Goal: Information Seeking & Learning: Learn about a topic

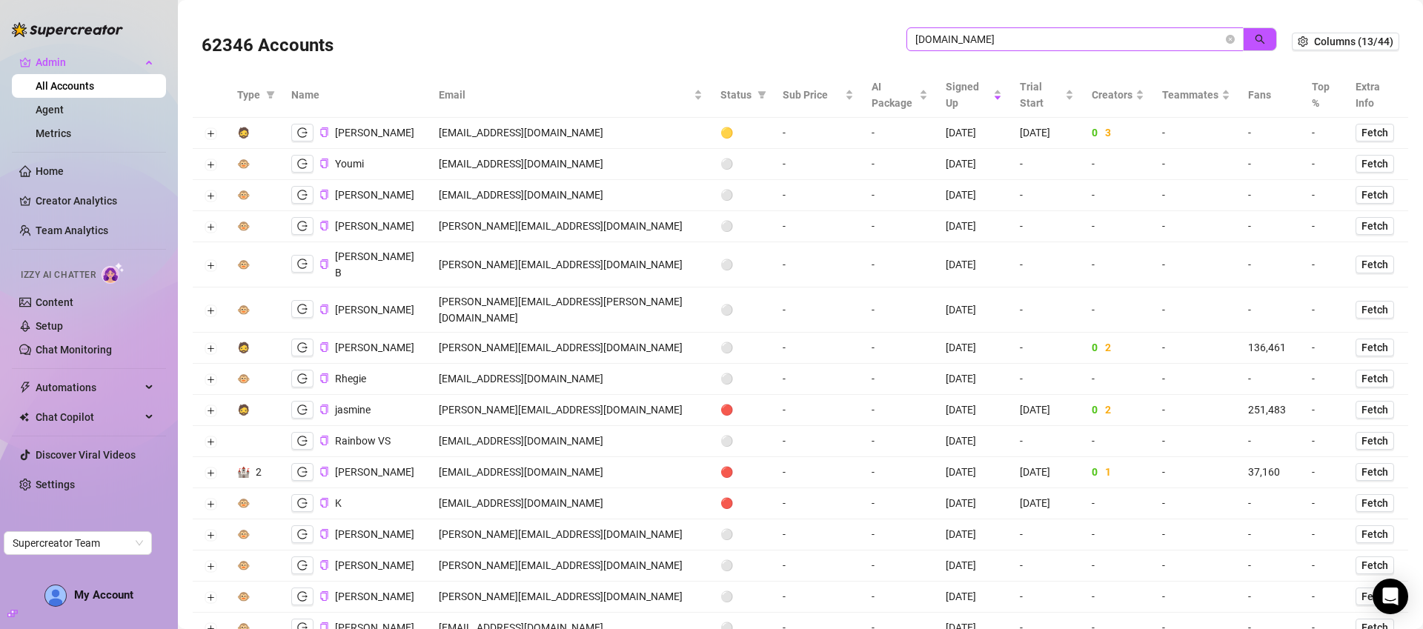
click at [1097, 49] on span "liverich.travel" at bounding box center [1074, 39] width 337 height 24
click at [1097, 46] on input "liverich.travel" at bounding box center [1068, 39] width 307 height 16
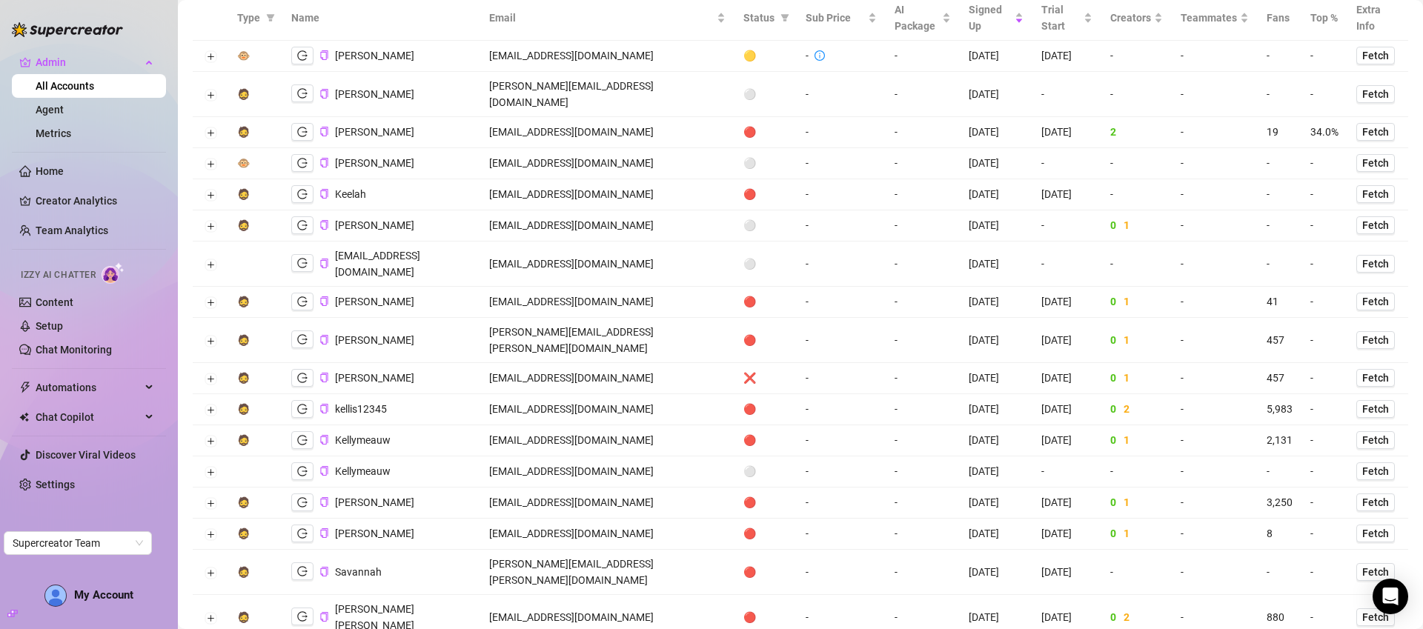
scroll to position [148, 0]
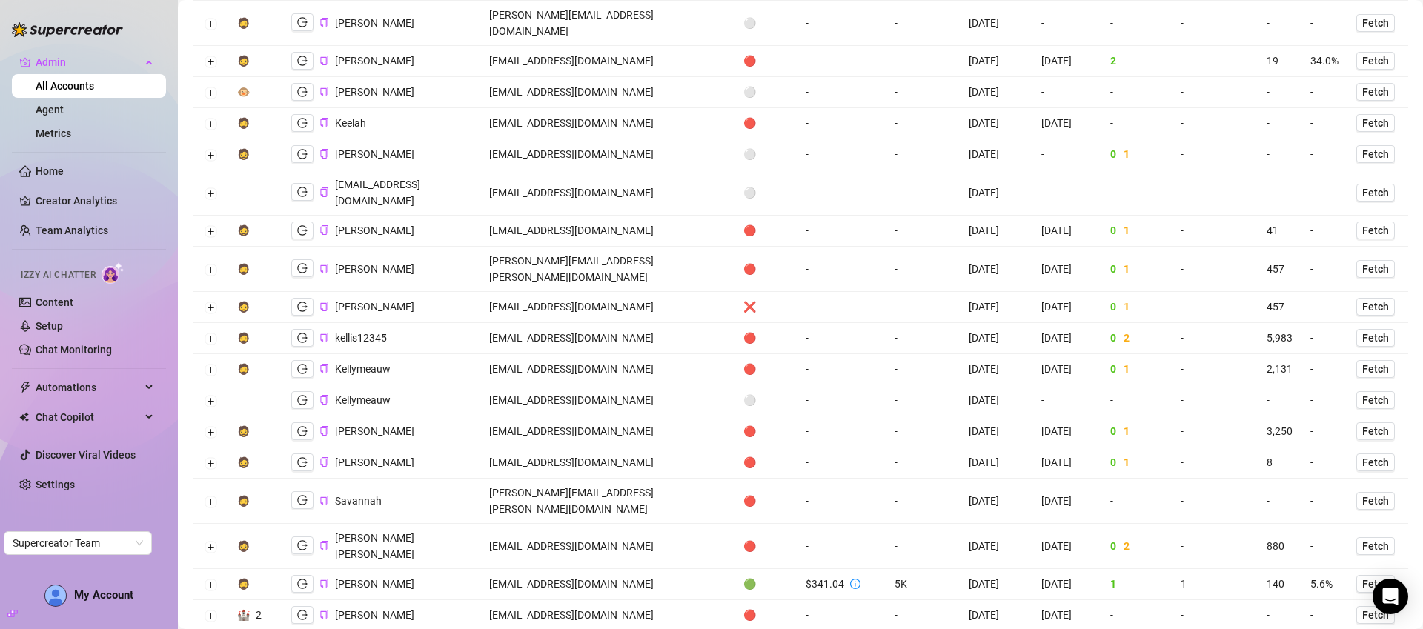
click at [579, 569] on td "klubkelli@gmail.com" at bounding box center [607, 584] width 255 height 31
click at [299, 579] on icon "logout" at bounding box center [302, 584] width 10 height 10
click at [325, 579] on icon "copy" at bounding box center [324, 584] width 10 height 10
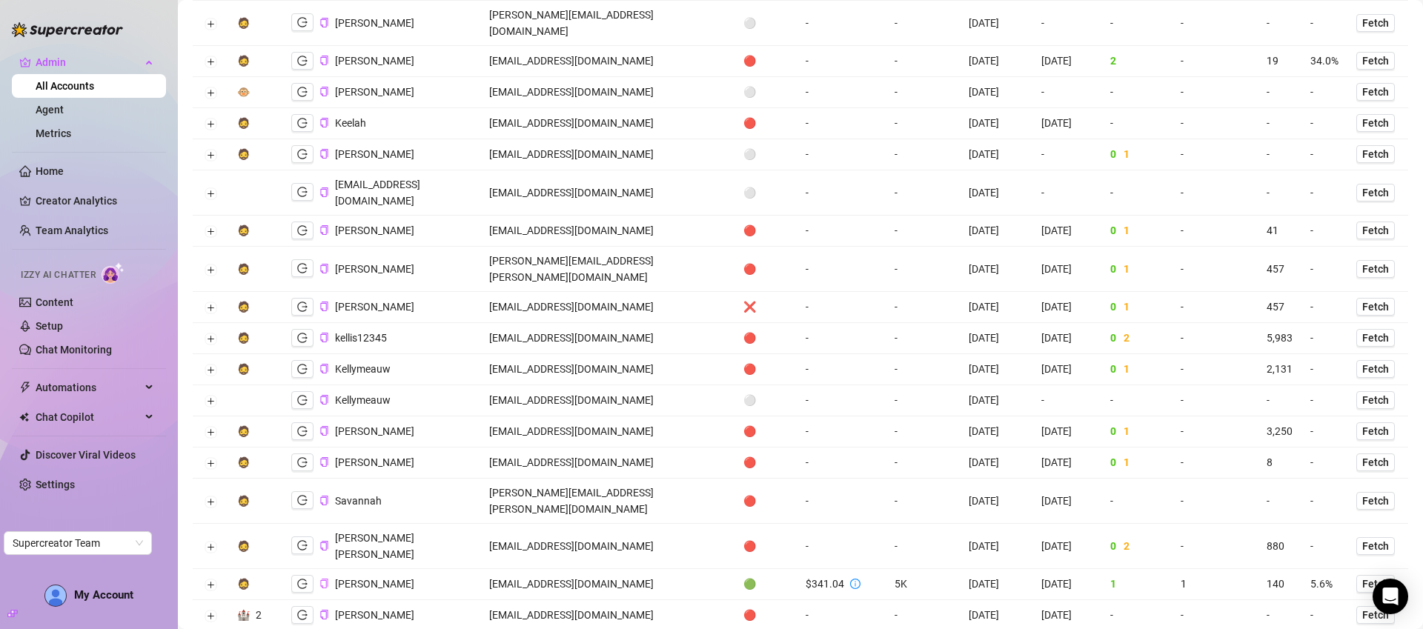
click at [597, 216] on td "kellierserda@gmail.com" at bounding box center [607, 231] width 255 height 31
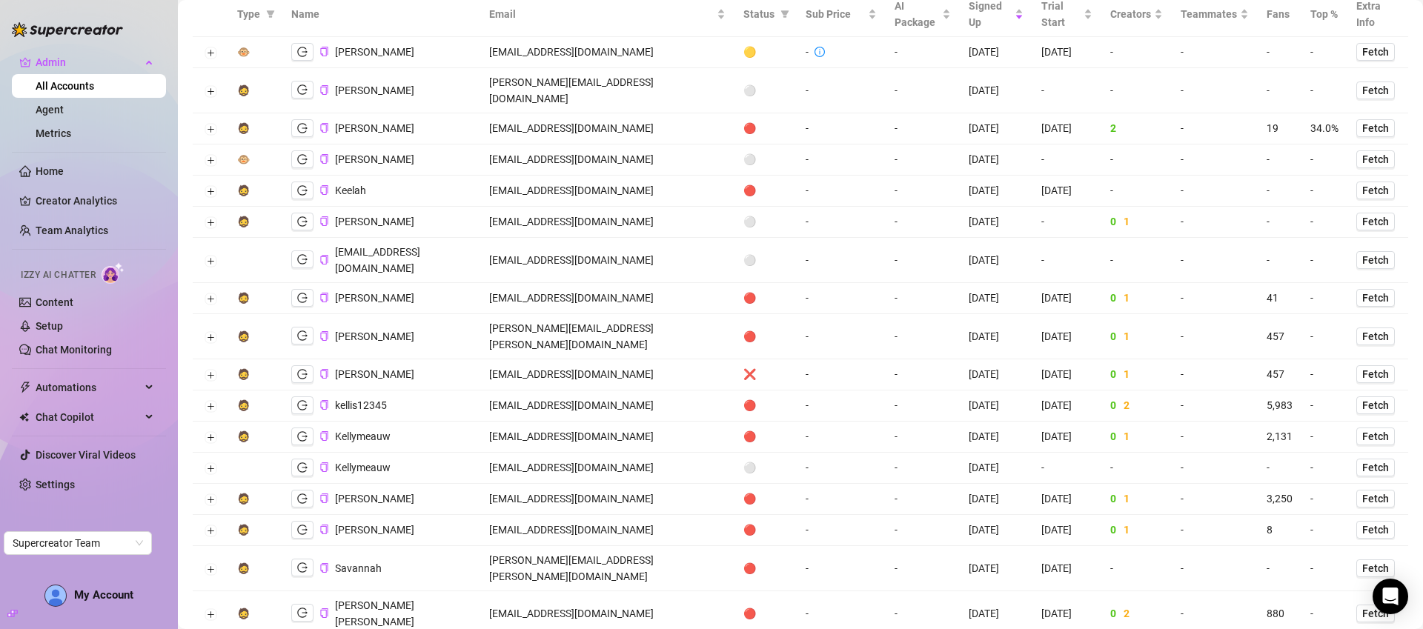
scroll to position [0, 0]
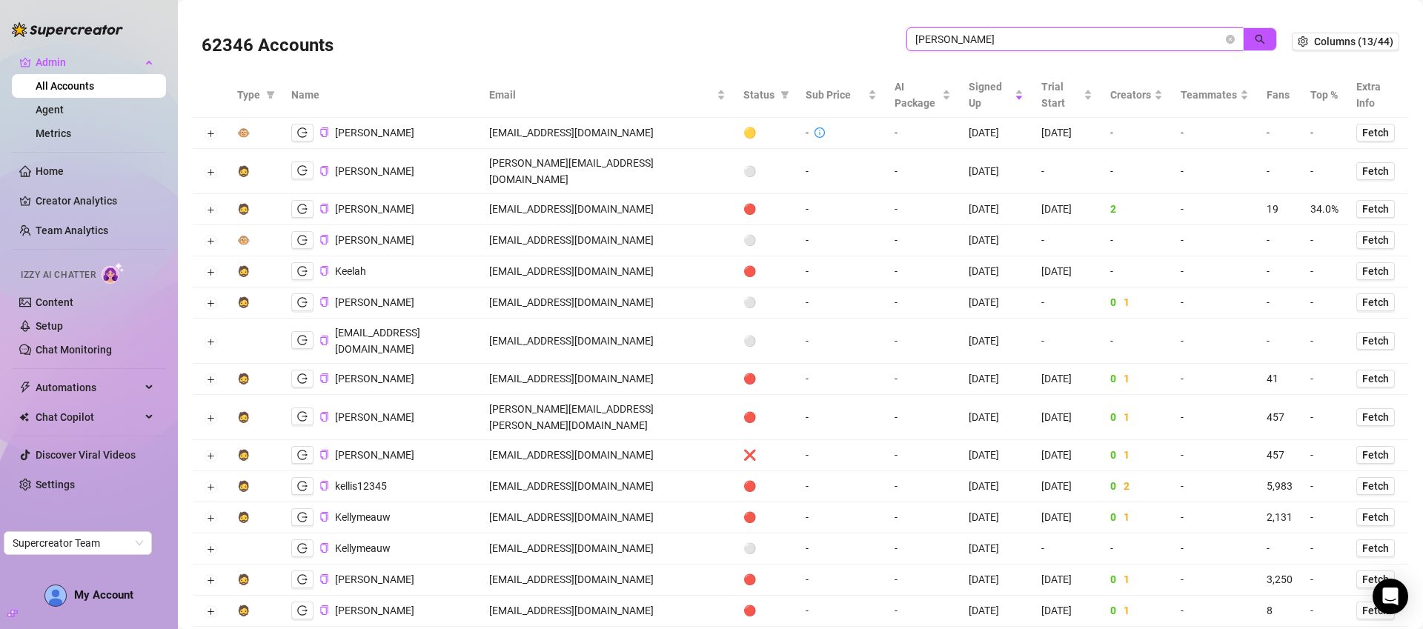
click at [1105, 36] on input "kelli" at bounding box center [1068, 39] width 307 height 16
paste input "[PERSON_NAME][EMAIL_ADDRESS][DOMAIN_NAME]"
type input "[PERSON_NAME][EMAIL_ADDRESS][DOMAIN_NAME]"
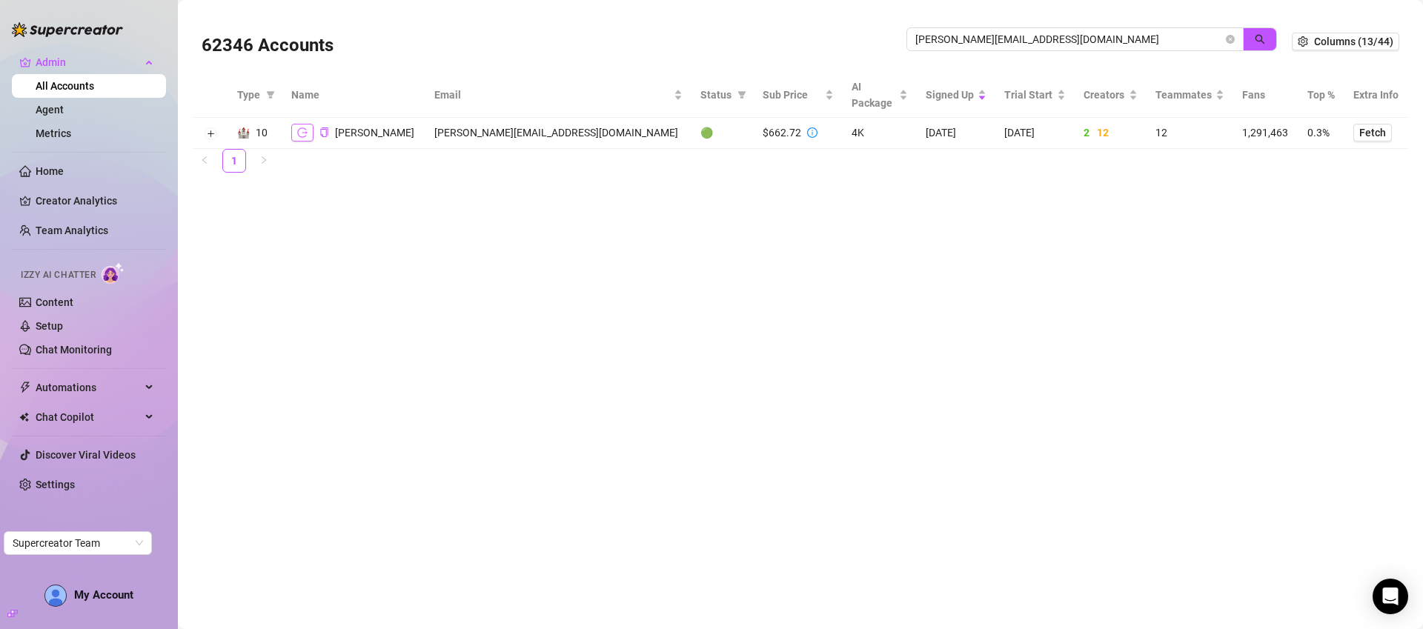
click at [298, 139] on button "button" at bounding box center [302, 133] width 22 height 18
click at [323, 132] on icon "copy" at bounding box center [324, 132] width 10 height 10
click at [521, 133] on td "[PERSON_NAME][EMAIL_ADDRESS][DOMAIN_NAME]" at bounding box center [558, 133] width 266 height 31
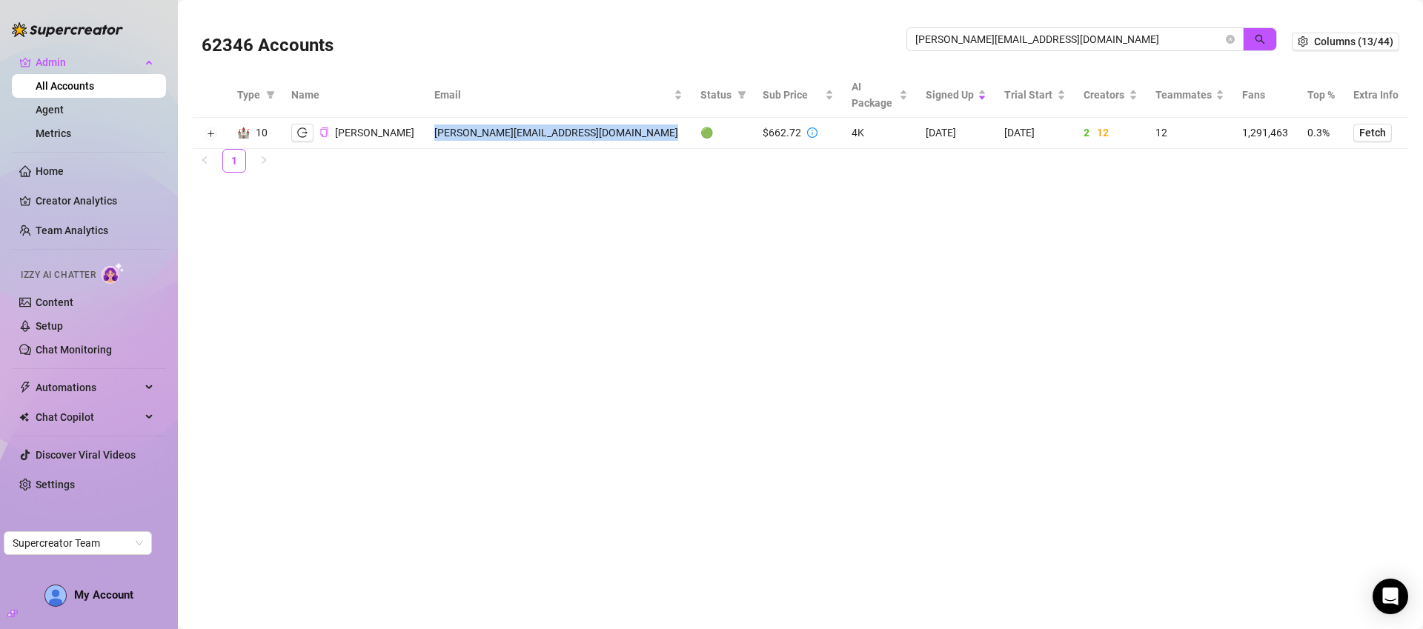
copy td "[PERSON_NAME][EMAIL_ADDRESS][DOMAIN_NAME]"
click at [985, 223] on main "62346 Accounts david@liverich.travel Columns (13/44) Type Name Email Status Sub…" at bounding box center [800, 314] width 1245 height 629
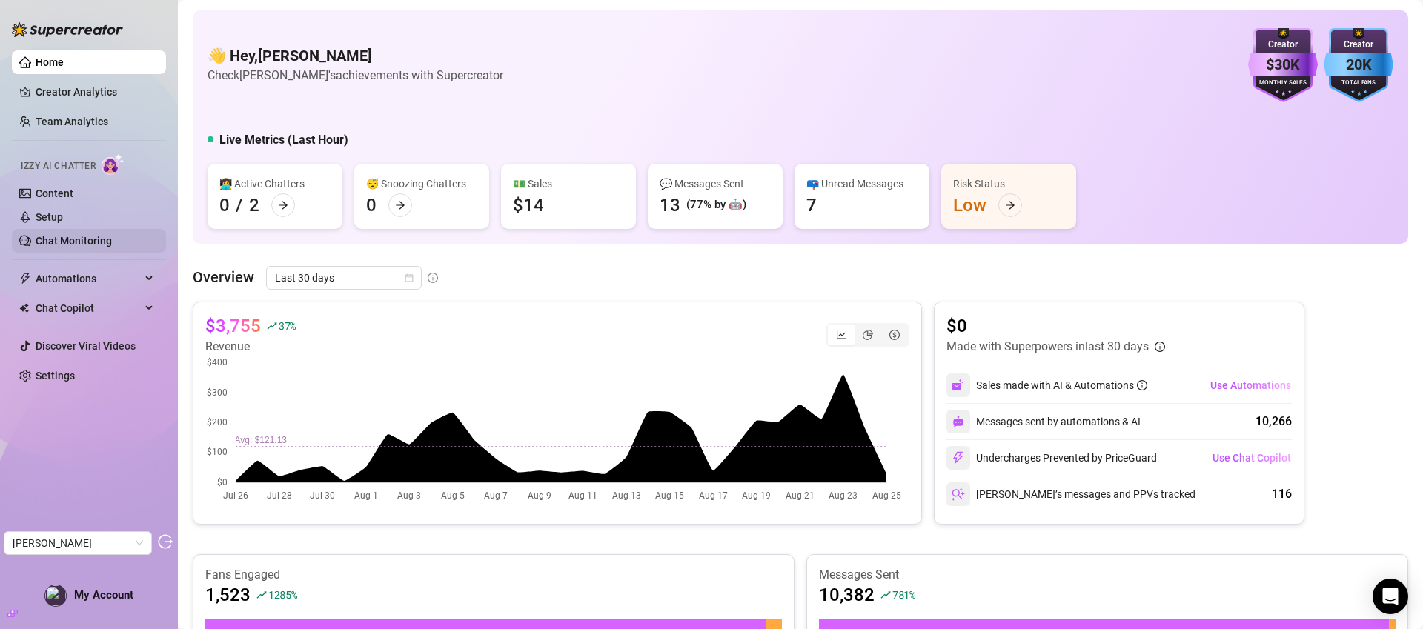
click at [65, 236] on link "Chat Monitoring" at bounding box center [74, 241] width 76 height 12
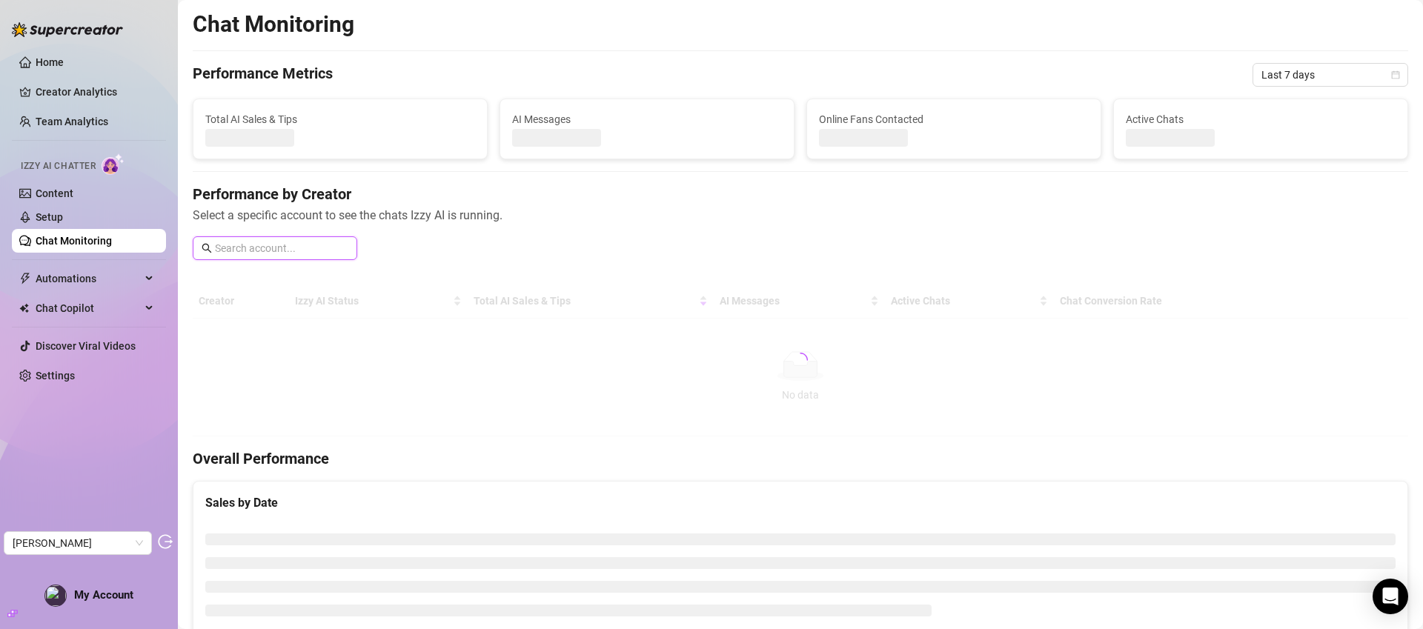
click at [254, 250] on input "text" at bounding box center [281, 248] width 133 height 16
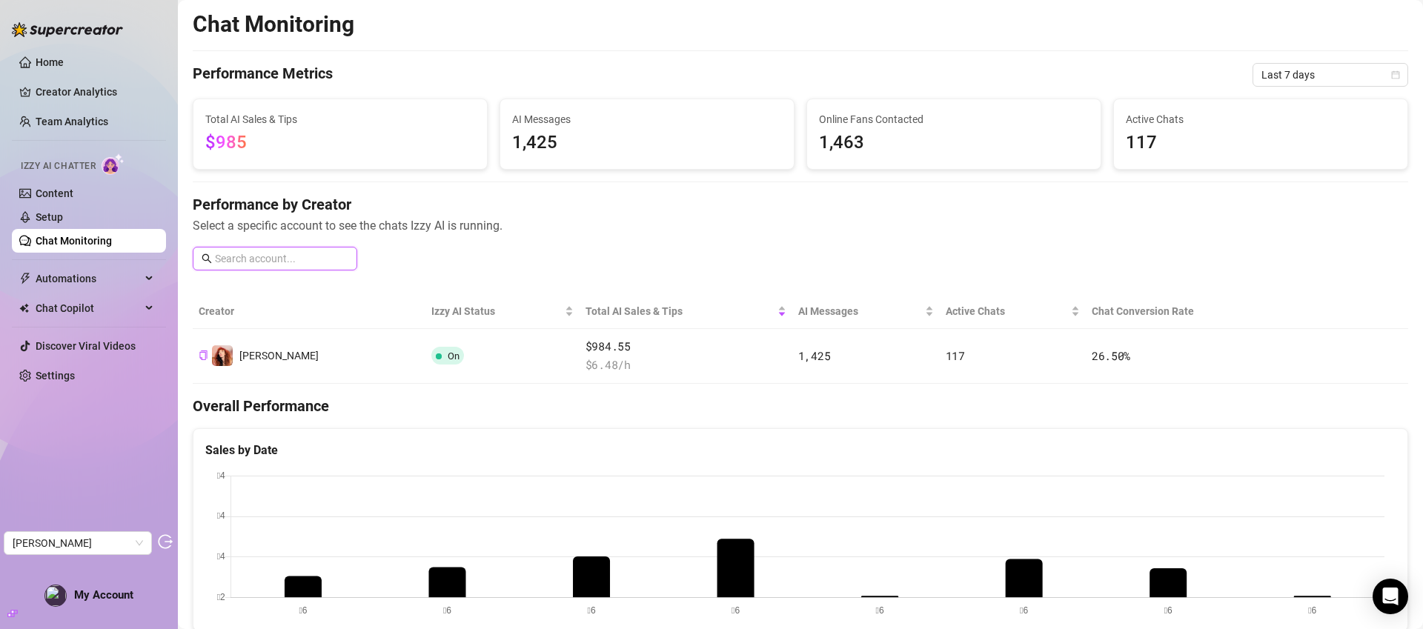
click at [291, 261] on input "text" at bounding box center [281, 258] width 133 height 16
paste input "u257670938"
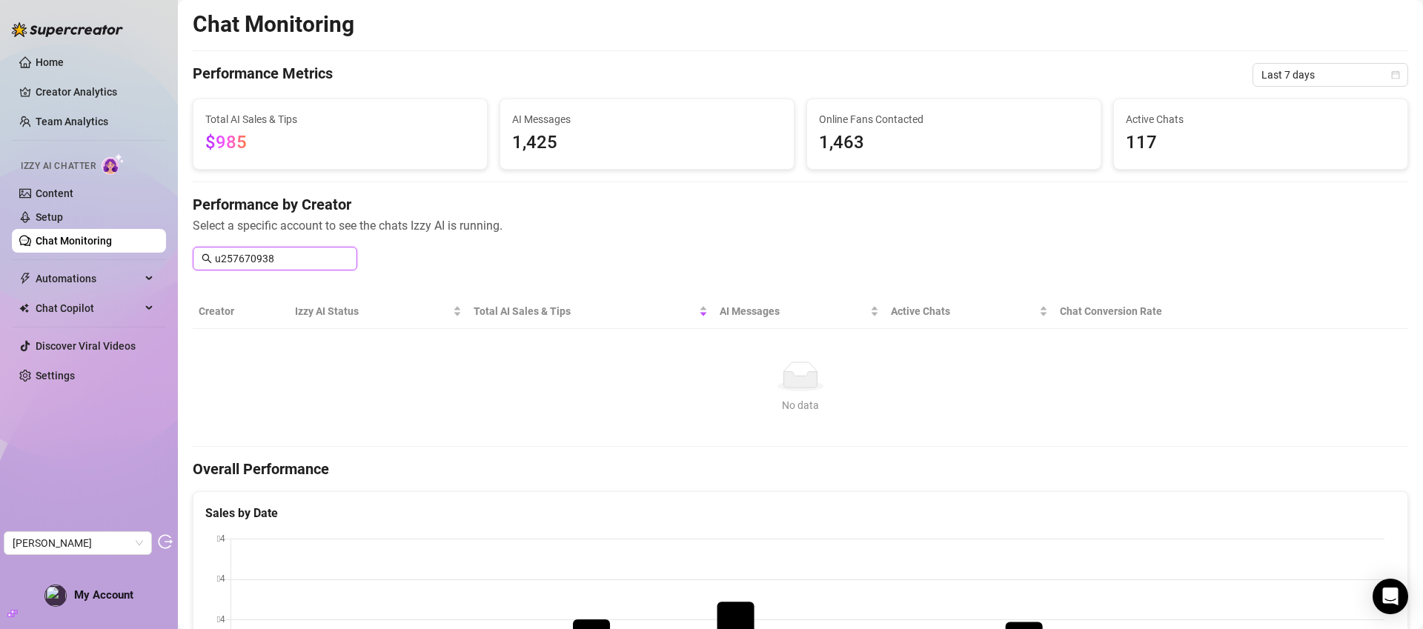
drag, startPoint x: 221, startPoint y: 258, endPoint x: 173, endPoint y: 262, distance: 48.3
click at [173, 262] on div "Home Creator Analytics Team Analytics Izzy AI Chatter Content Setup Chat Monito…" at bounding box center [711, 314] width 1423 height 629
type input "257670938"
click at [297, 262] on input "257670938" at bounding box center [281, 258] width 133 height 16
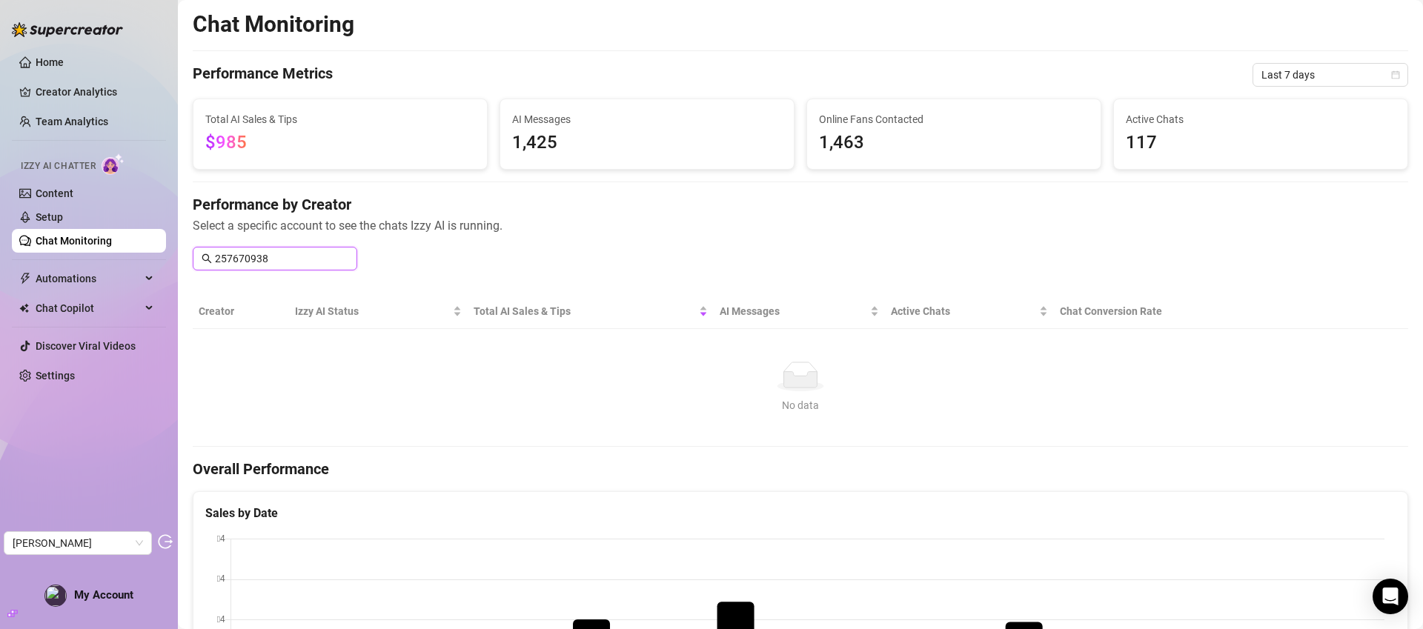
click at [296, 262] on input "257670938" at bounding box center [281, 258] width 133 height 16
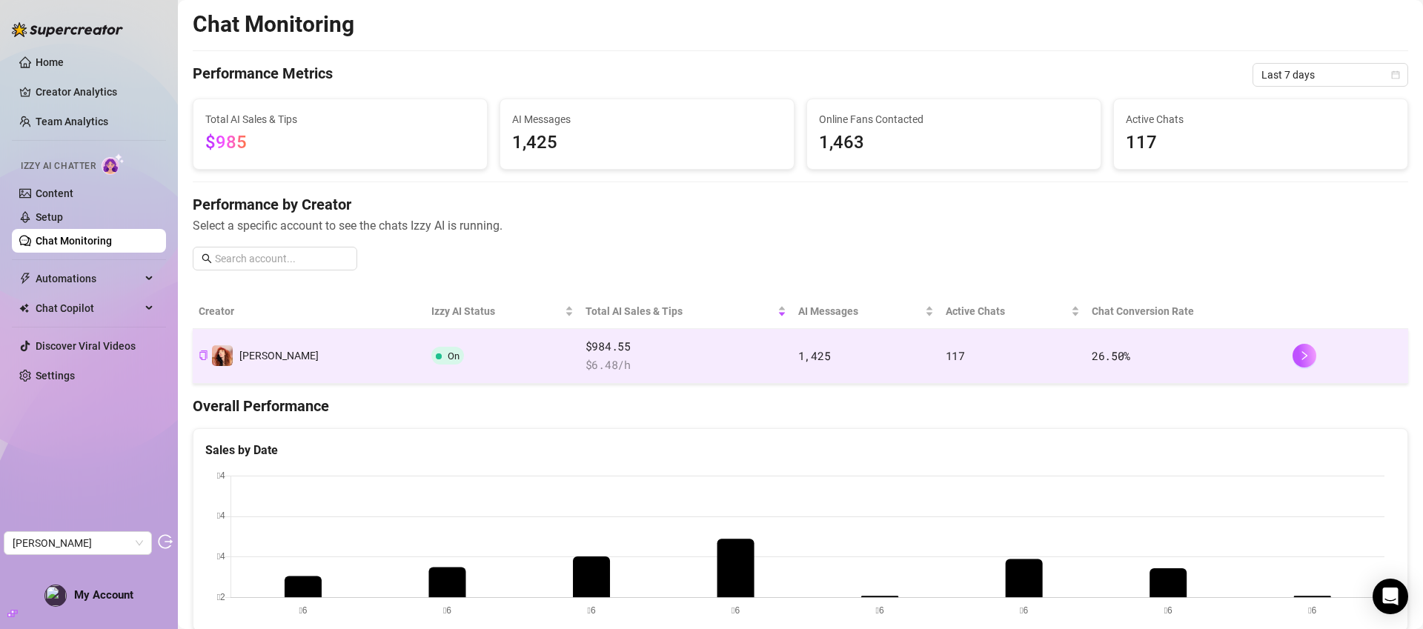
click at [316, 340] on td "Audrey" at bounding box center [309, 356] width 233 height 55
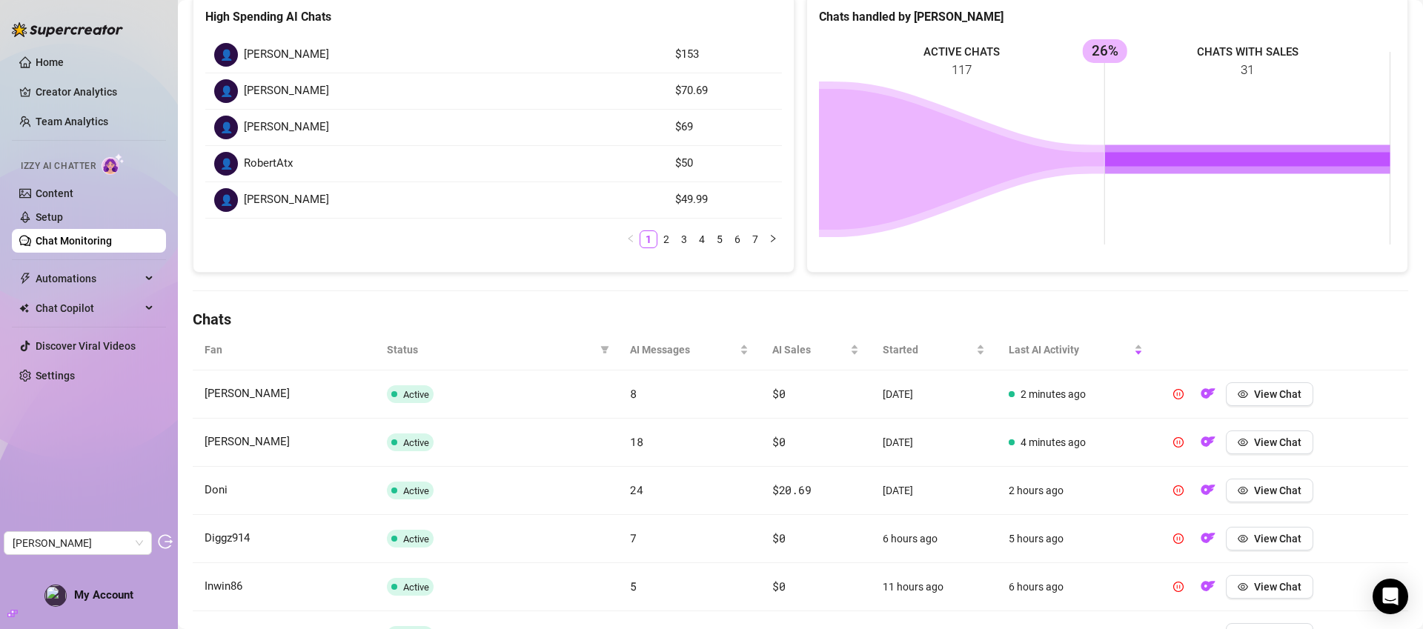
scroll to position [232, 0]
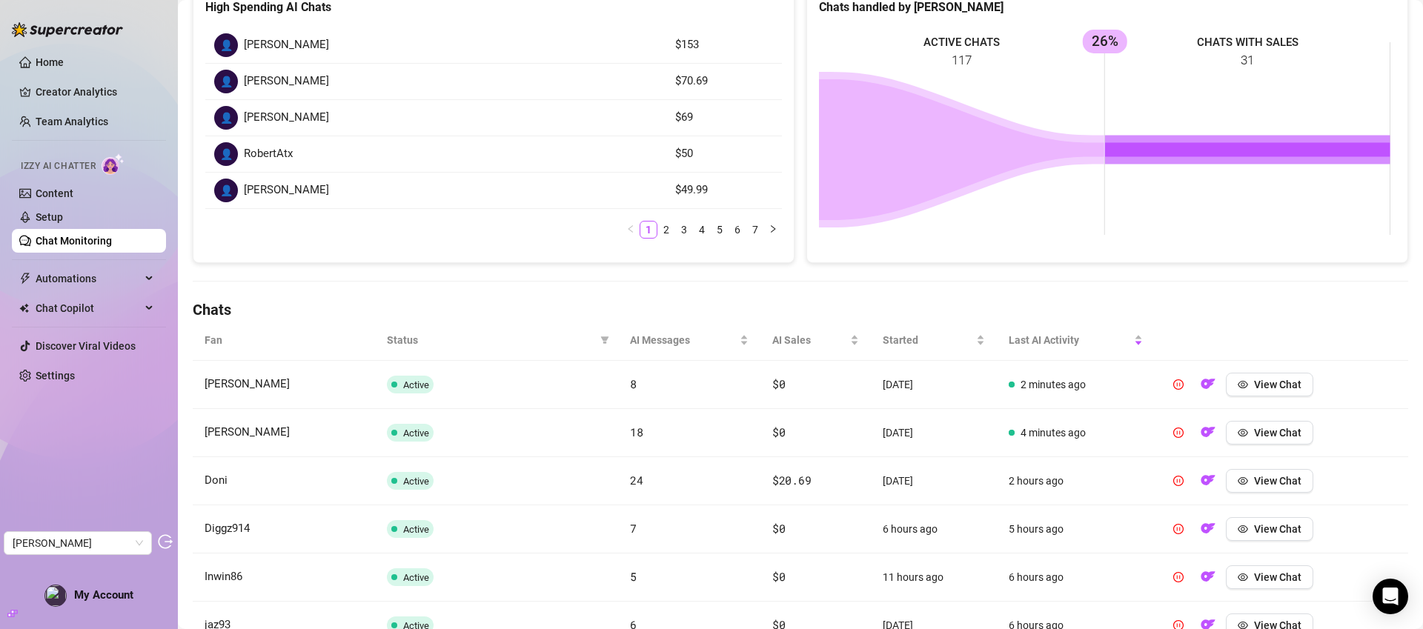
click at [207, 337] on th "Fan" at bounding box center [284, 340] width 182 height 41
click at [227, 299] on h4 "Chats" at bounding box center [800, 309] width 1215 height 21
click at [227, 332] on th "Fan" at bounding box center [284, 340] width 182 height 41
click at [225, 344] on th "Fan" at bounding box center [284, 340] width 182 height 41
drag, startPoint x: 270, startPoint y: 316, endPoint x: 357, endPoint y: 315, distance: 87.4
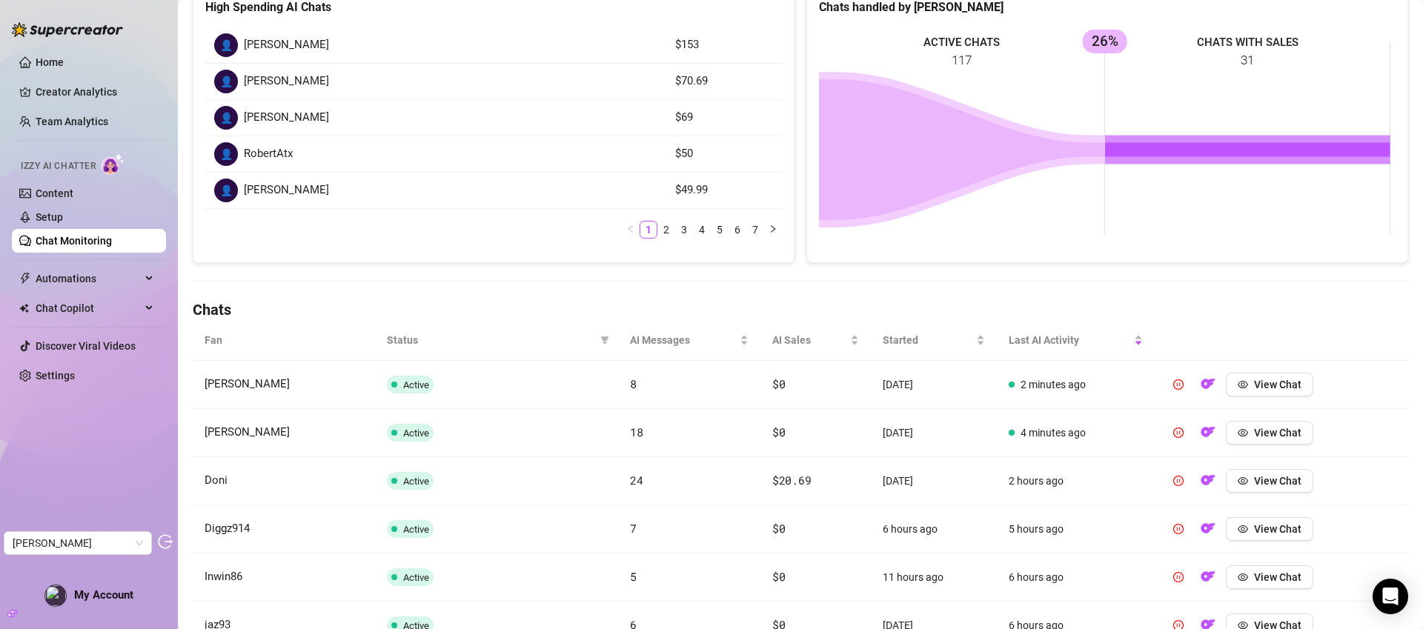
click at [270, 315] on h4 "Chats" at bounding box center [800, 309] width 1215 height 21
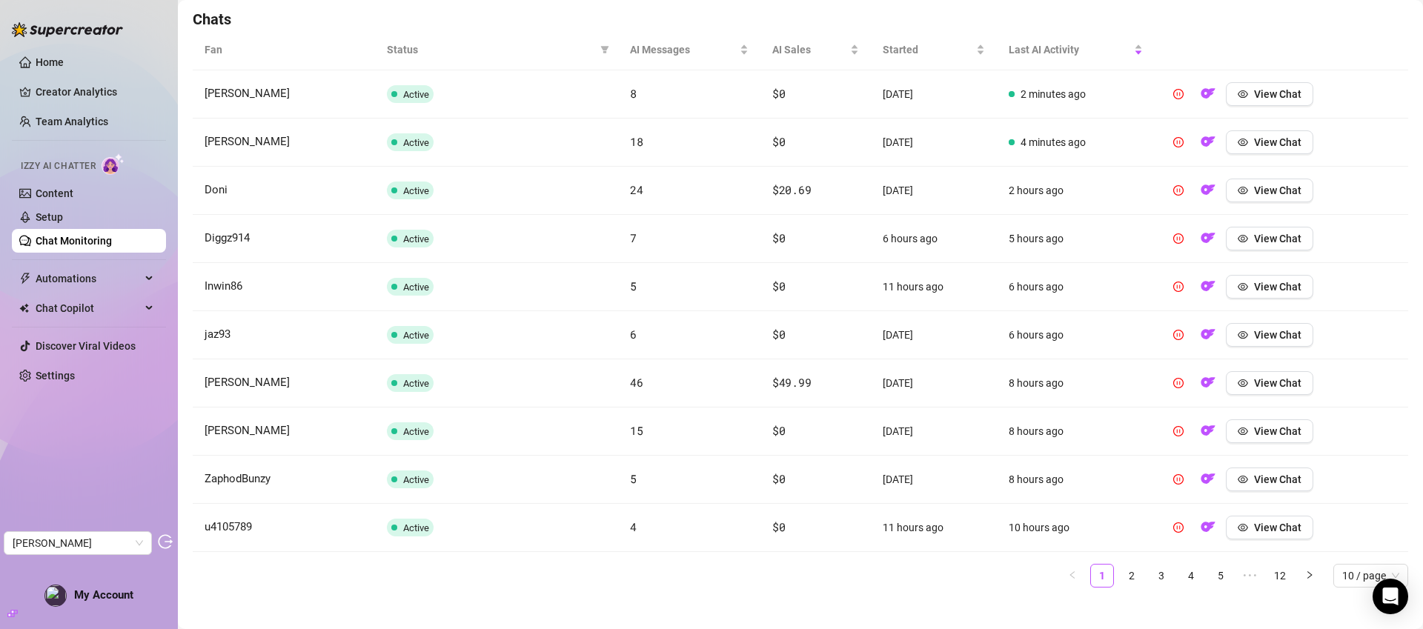
scroll to position [515, 0]
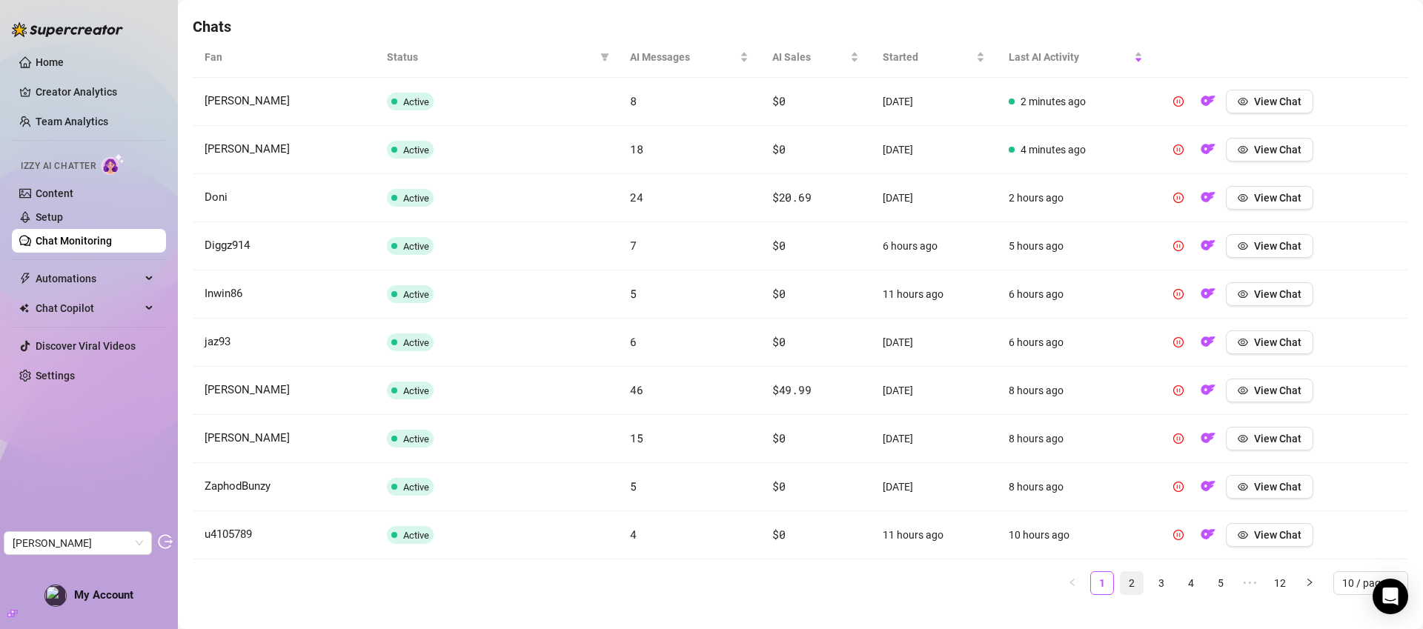
click at [1123, 578] on link "2" at bounding box center [1131, 583] width 22 height 22
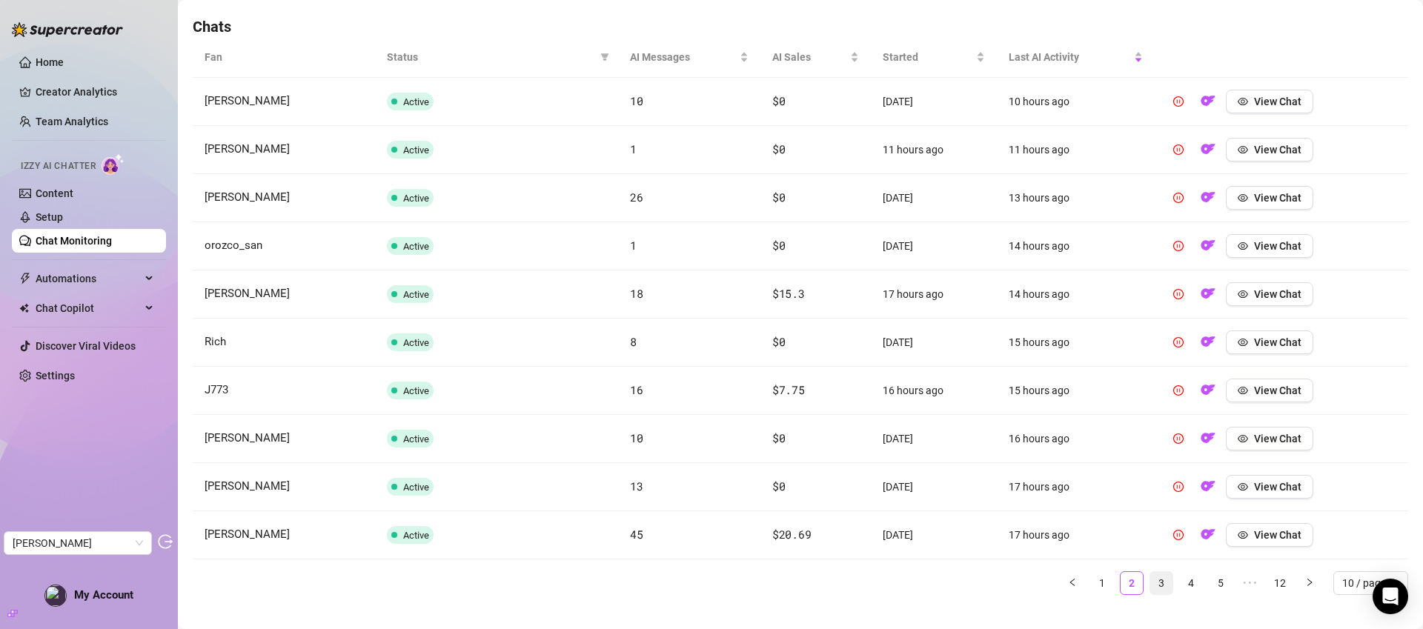
click at [1150, 583] on link "3" at bounding box center [1161, 583] width 22 height 22
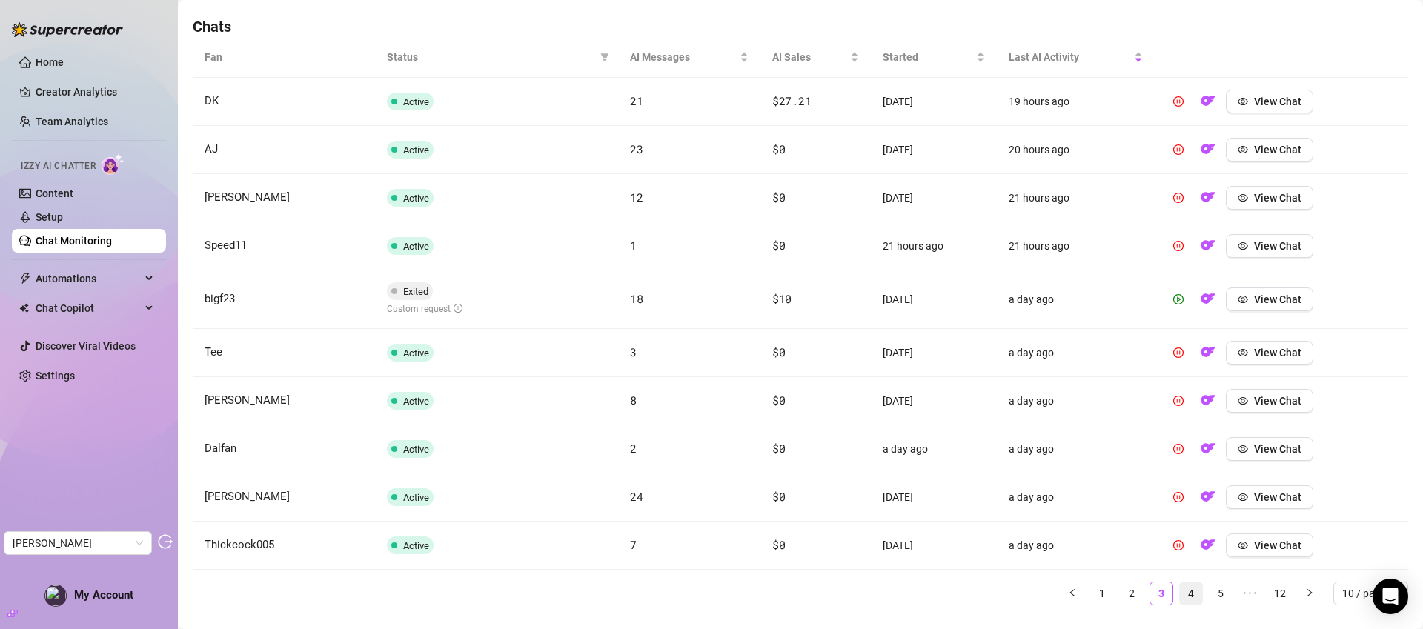
click at [1180, 585] on link "4" at bounding box center [1191, 593] width 22 height 22
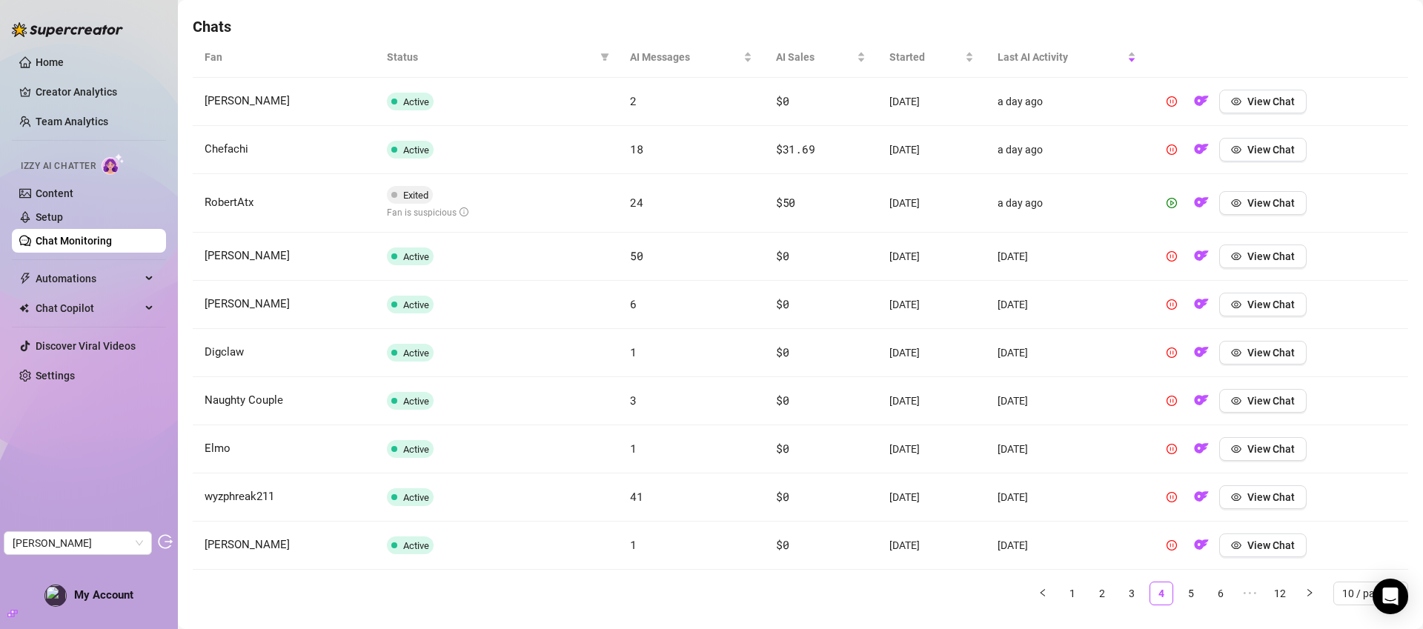
click at [1178, 607] on div "Fan Status AI Messages AI Sales Started Last AI Activity Rick Active 2 $0 13 da…" at bounding box center [800, 327] width 1215 height 580
click at [1181, 601] on link "5" at bounding box center [1191, 593] width 22 height 22
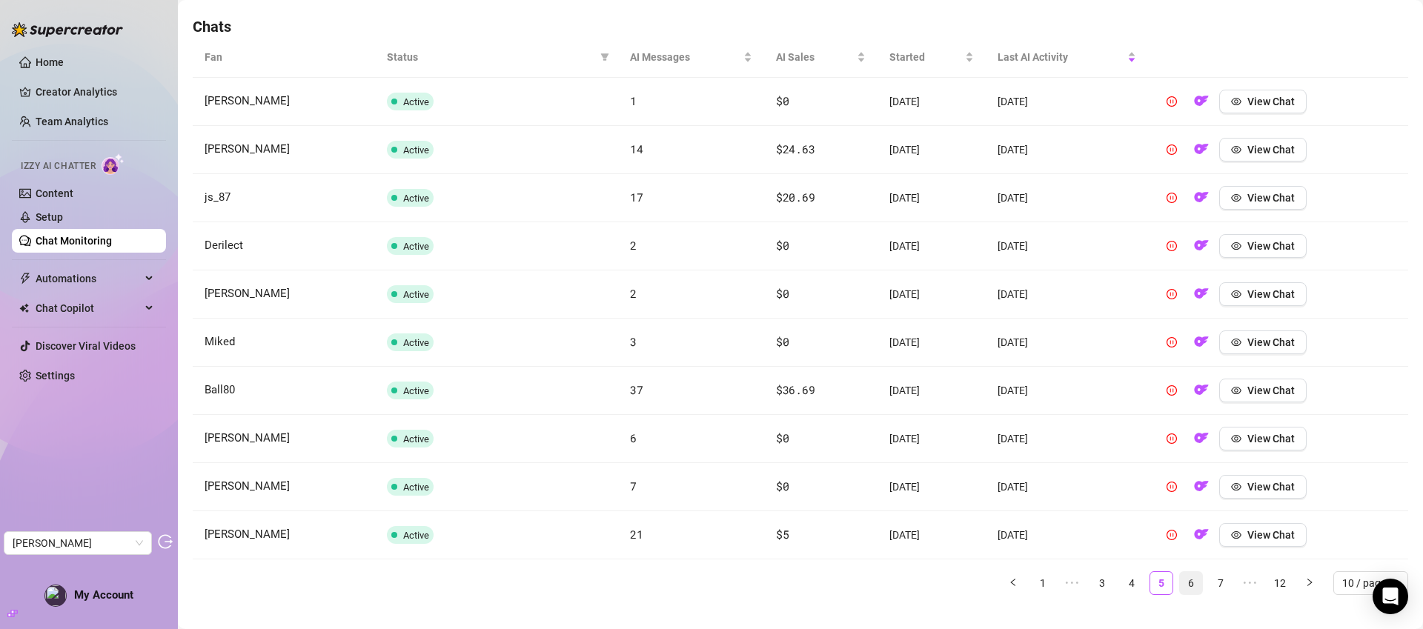
click at [1186, 591] on link "6" at bounding box center [1191, 583] width 22 height 22
click at [1180, 579] on link "7" at bounding box center [1191, 583] width 22 height 22
click at [1180, 579] on link "8" at bounding box center [1191, 583] width 22 height 22
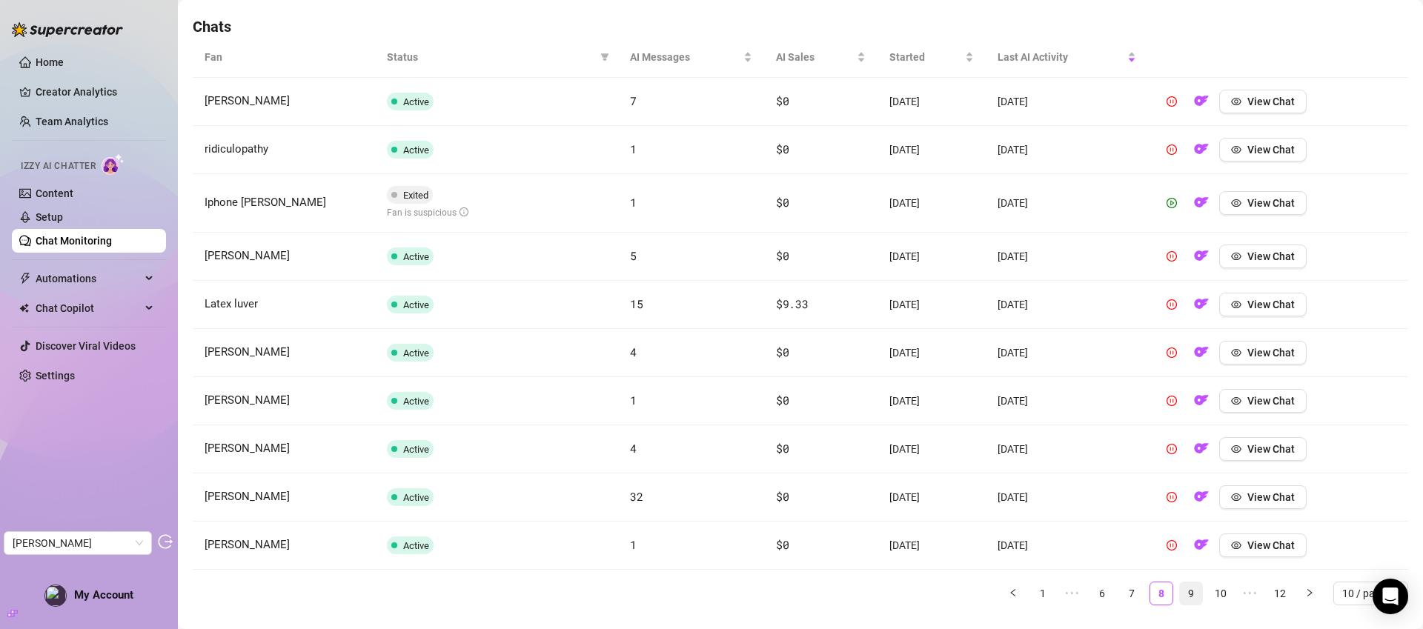
click at [1186, 589] on link "9" at bounding box center [1191, 593] width 22 height 22
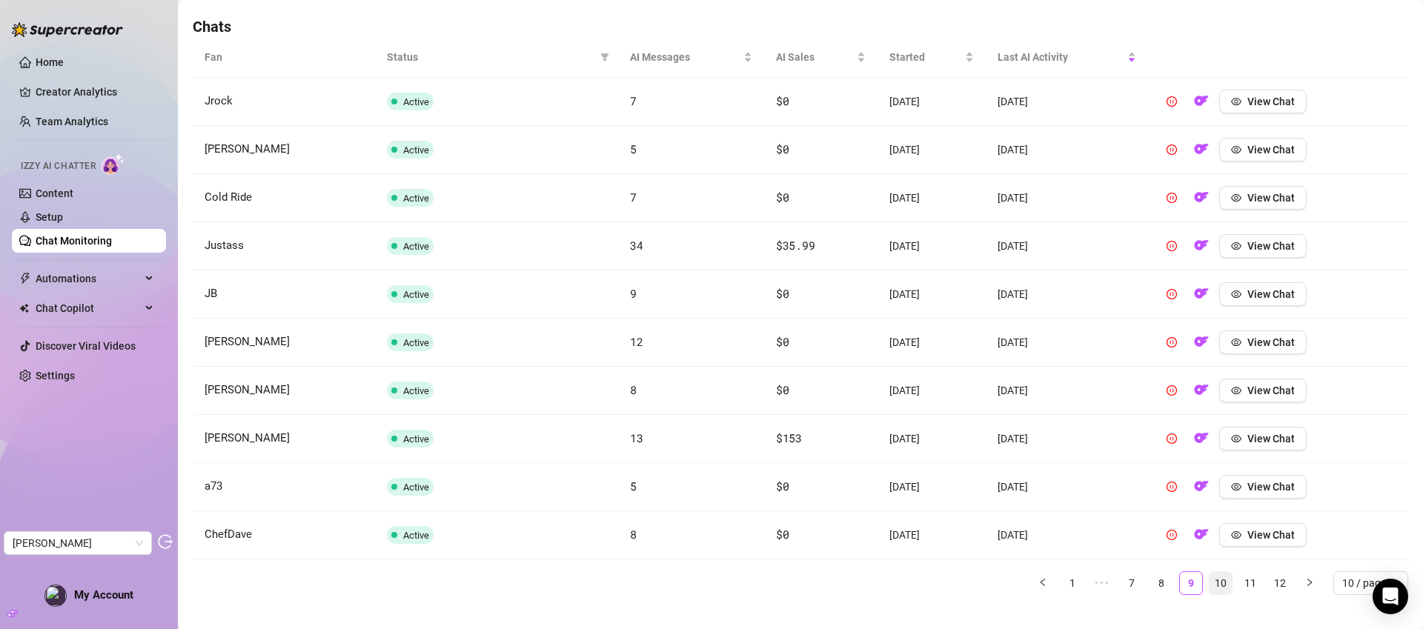
click at [1208, 589] on li "10" at bounding box center [1220, 583] width 24 height 24
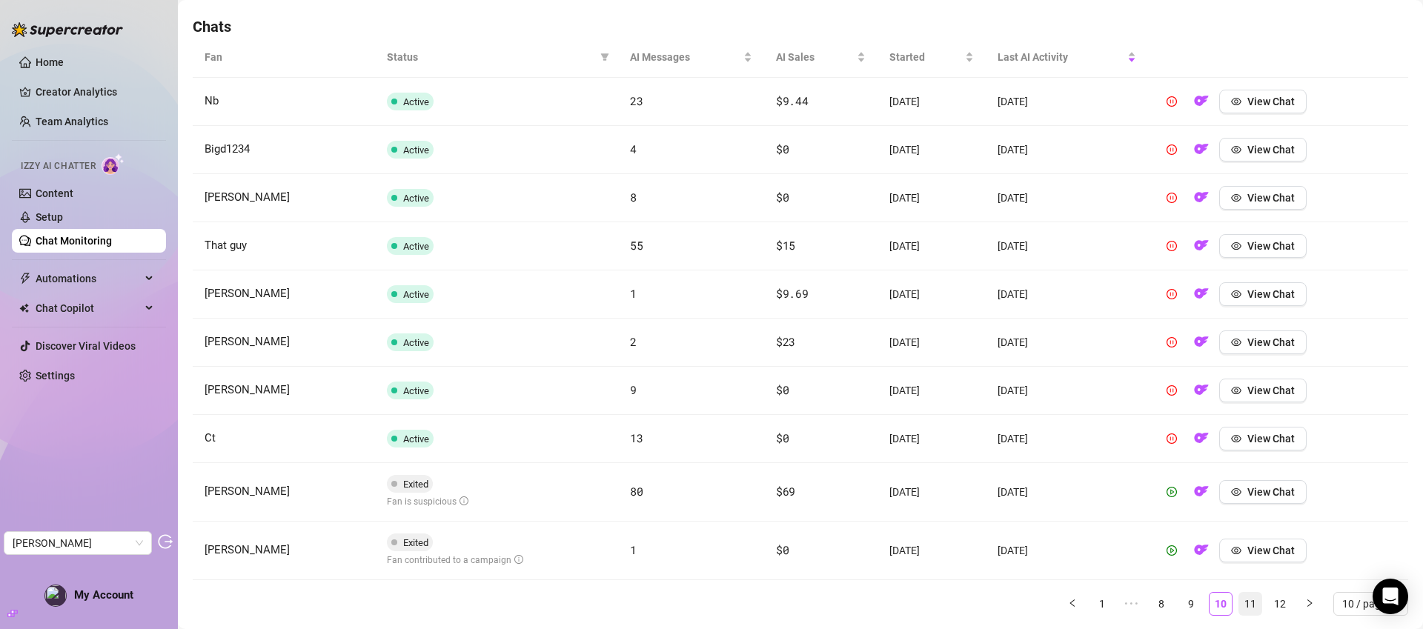
click at [1239, 598] on link "11" at bounding box center [1250, 604] width 22 height 22
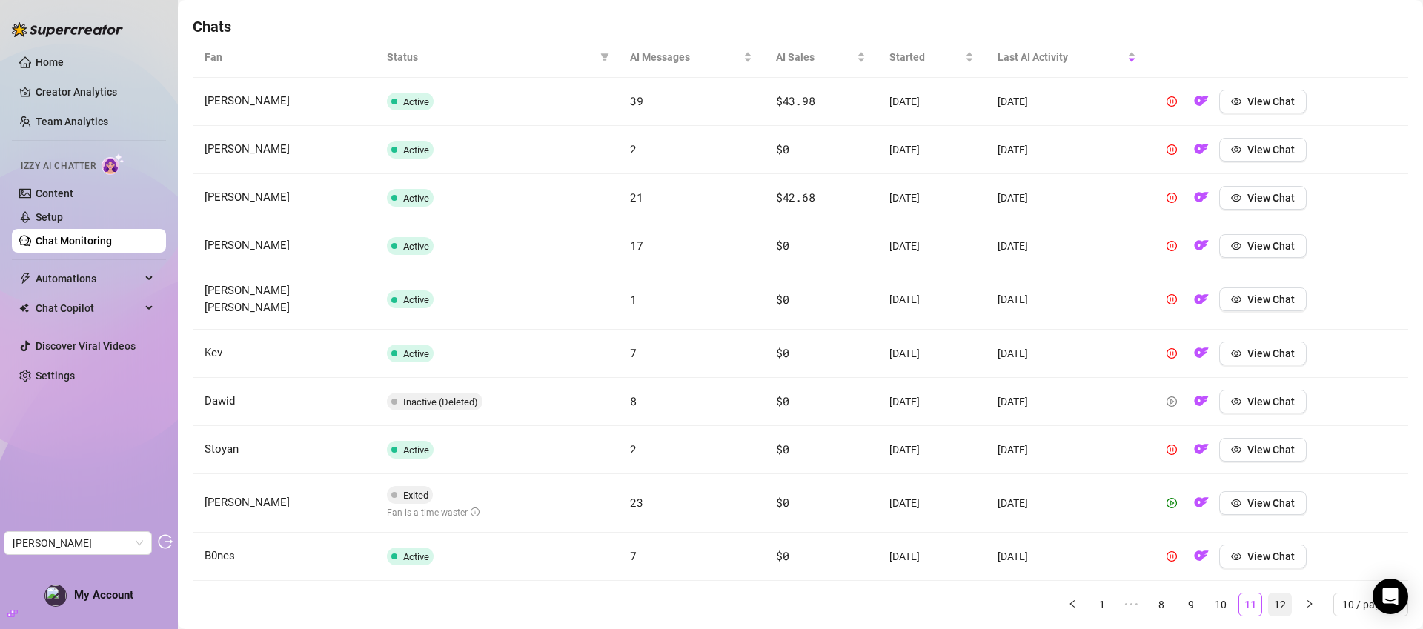
click at [1268, 595] on link "12" at bounding box center [1279, 604] width 22 height 22
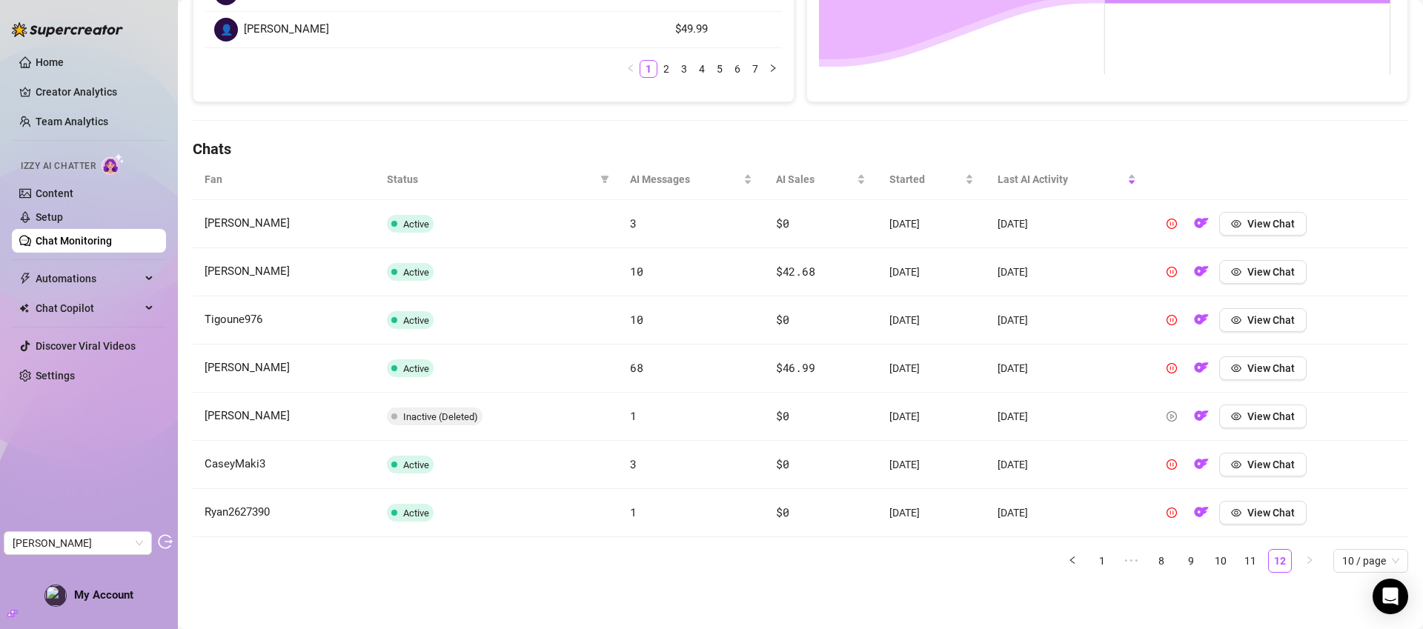
scroll to position [0, 0]
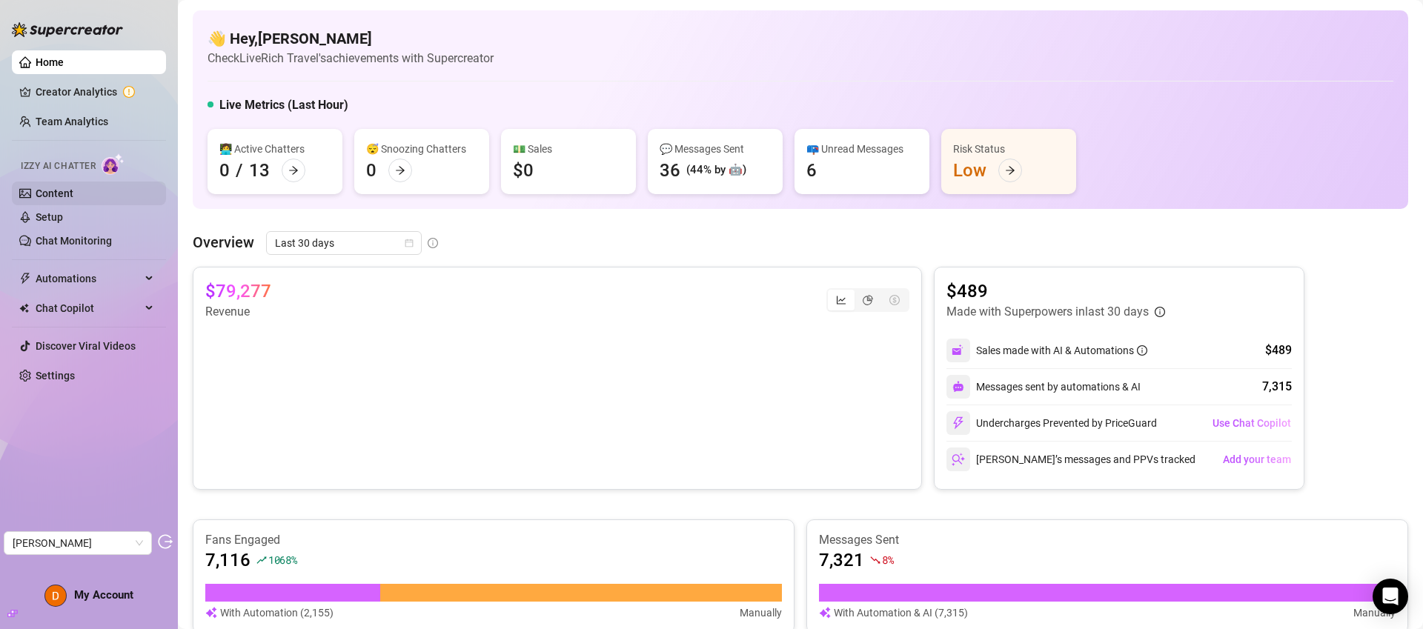
click at [73, 187] on link "Content" at bounding box center [55, 193] width 38 height 12
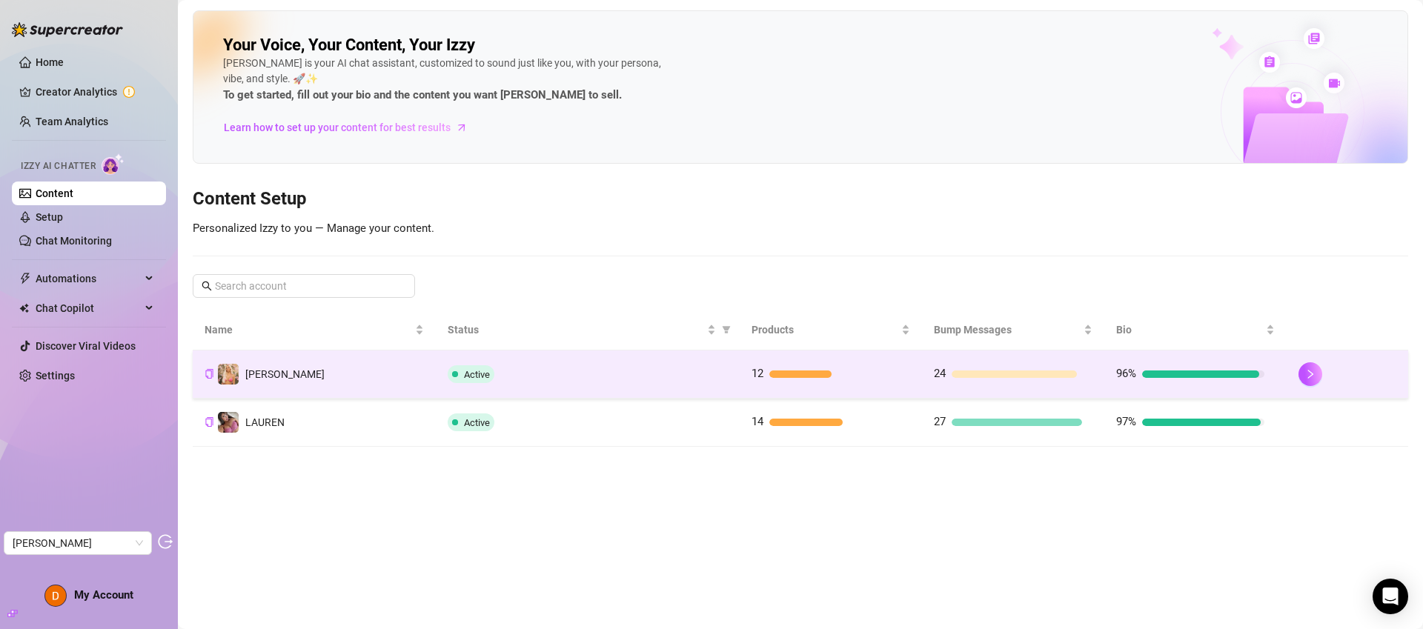
click at [910, 379] on td "12" at bounding box center [830, 374] width 182 height 48
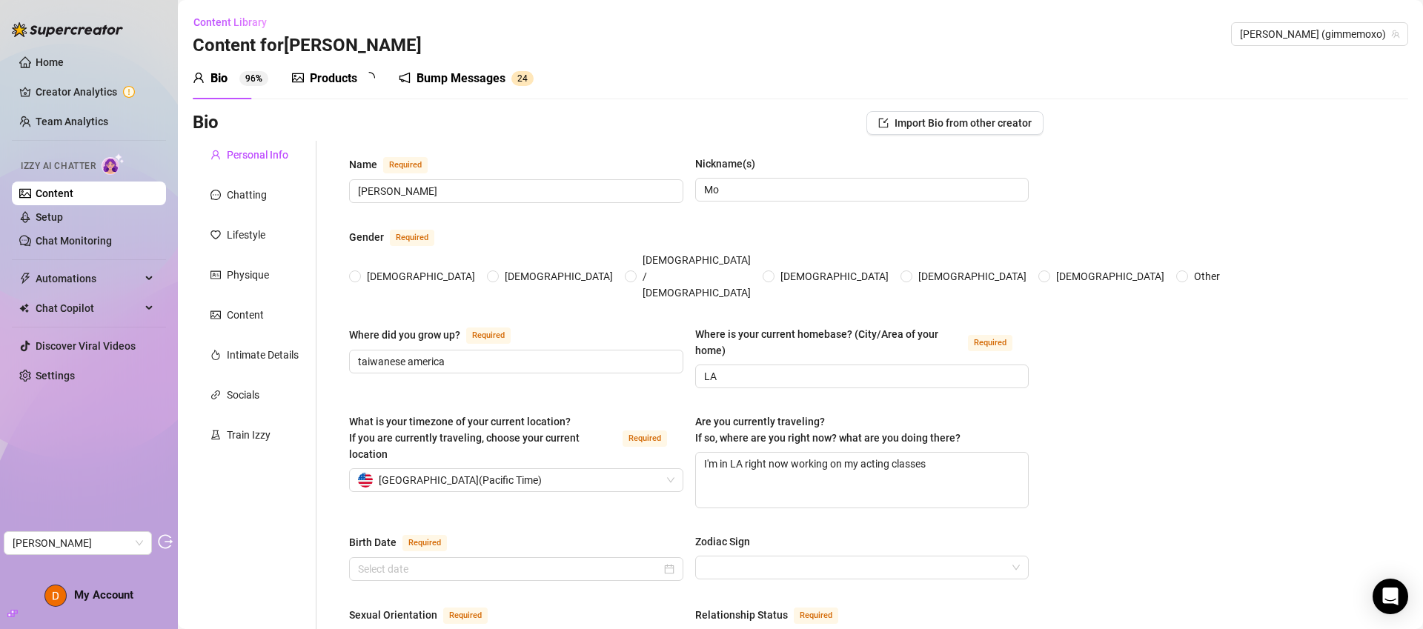
radio input "true"
type input "[DATE]"
click at [334, 88] on div "Products 1 2" at bounding box center [338, 78] width 93 height 41
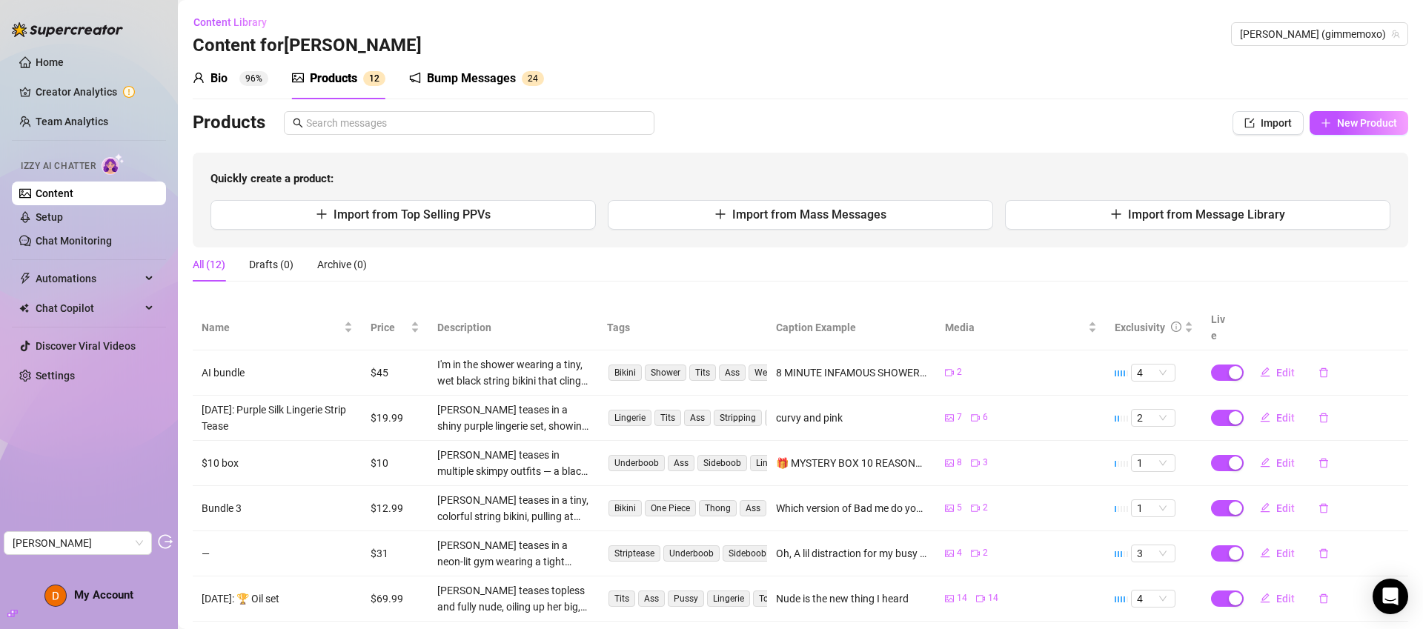
click at [450, 90] on div "Bump Messages 2 4" at bounding box center [476, 78] width 135 height 41
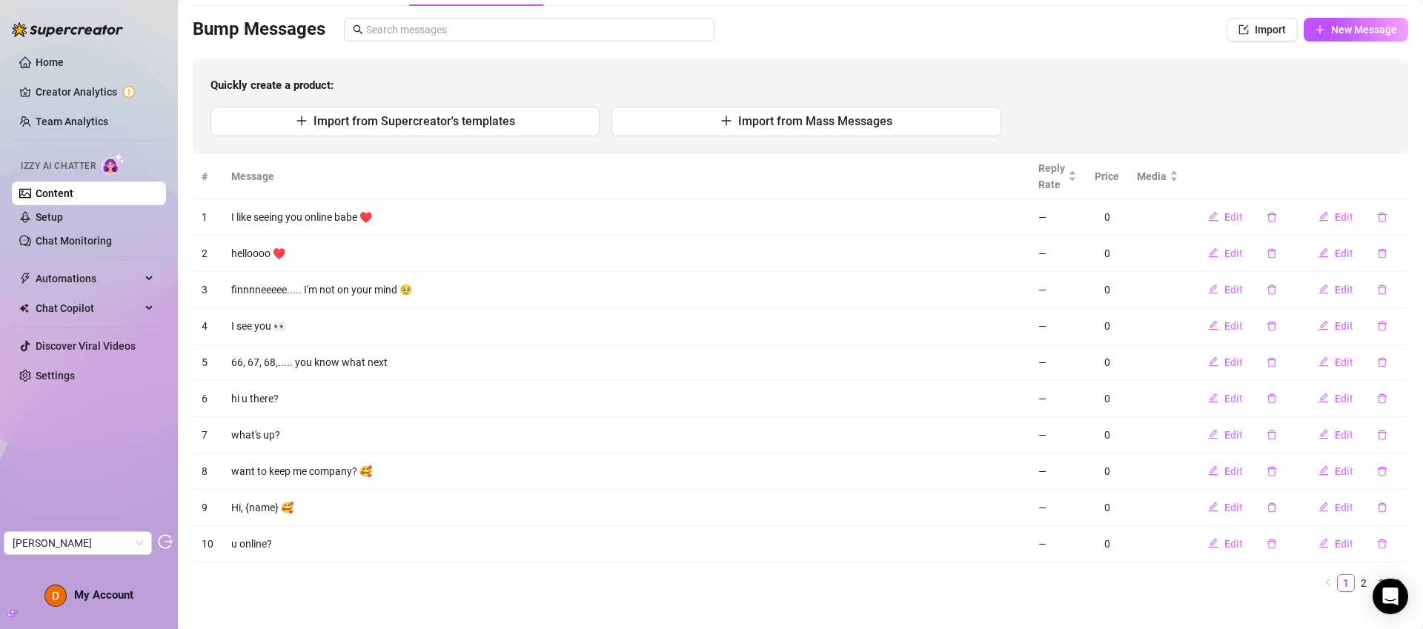
scroll to position [113, 0]
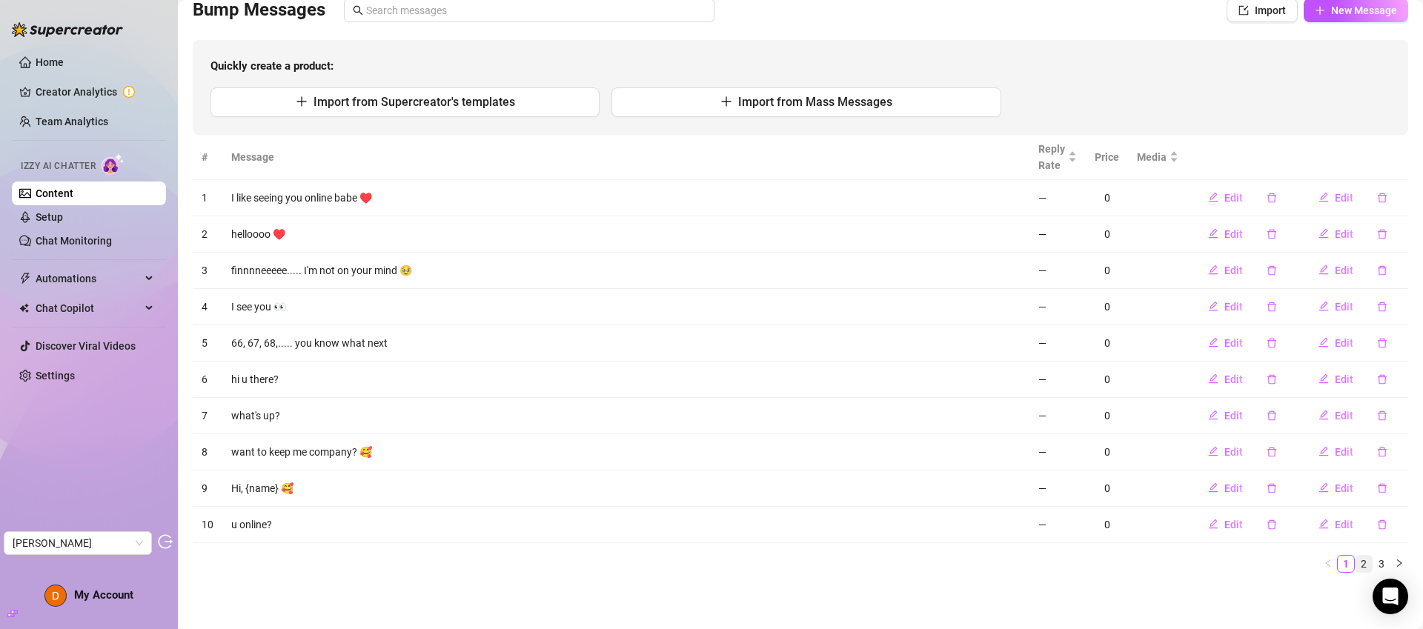
click at [1355, 565] on link "2" at bounding box center [1363, 564] width 16 height 16
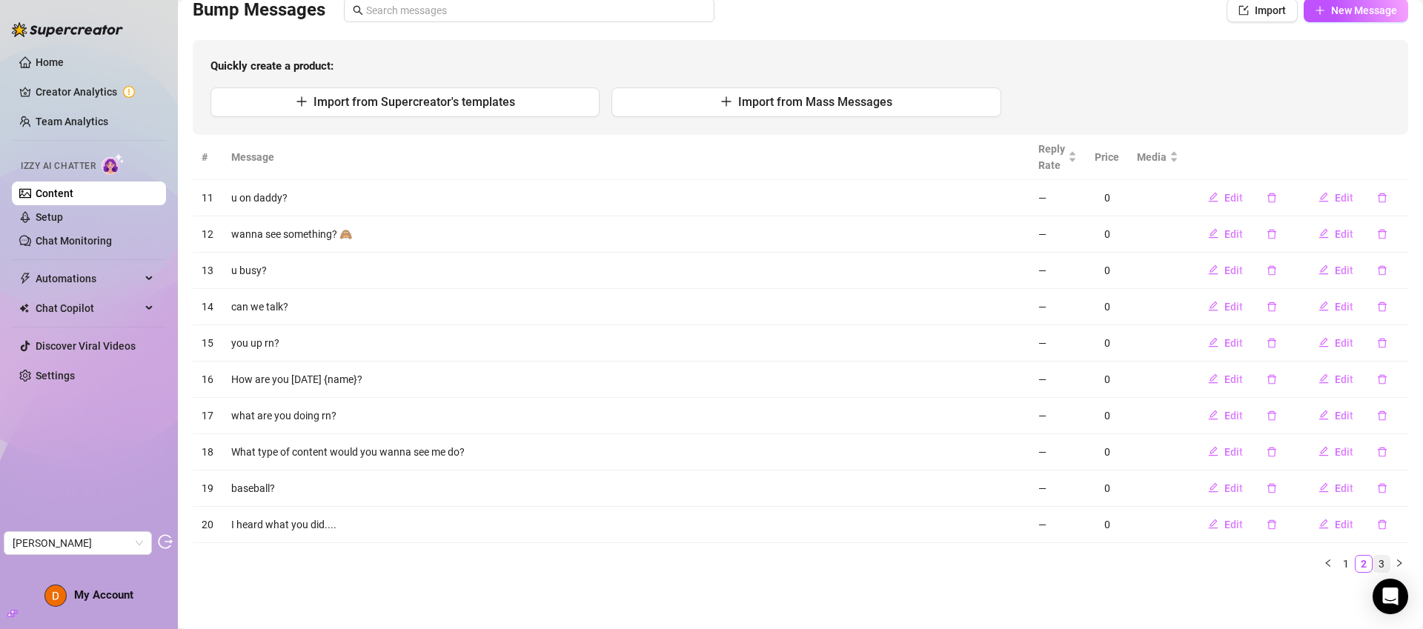
click at [1373, 560] on link "3" at bounding box center [1381, 564] width 16 height 16
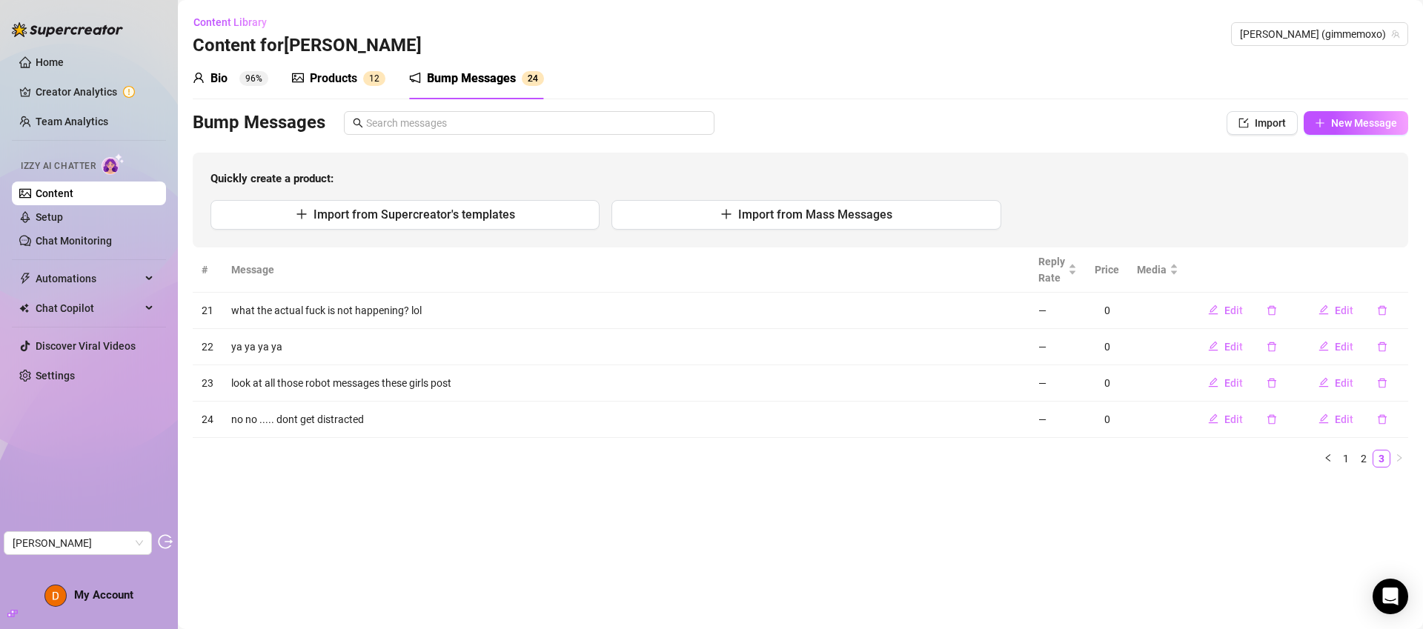
scroll to position [0, 0]
click at [326, 84] on div "Products" at bounding box center [333, 79] width 47 height 18
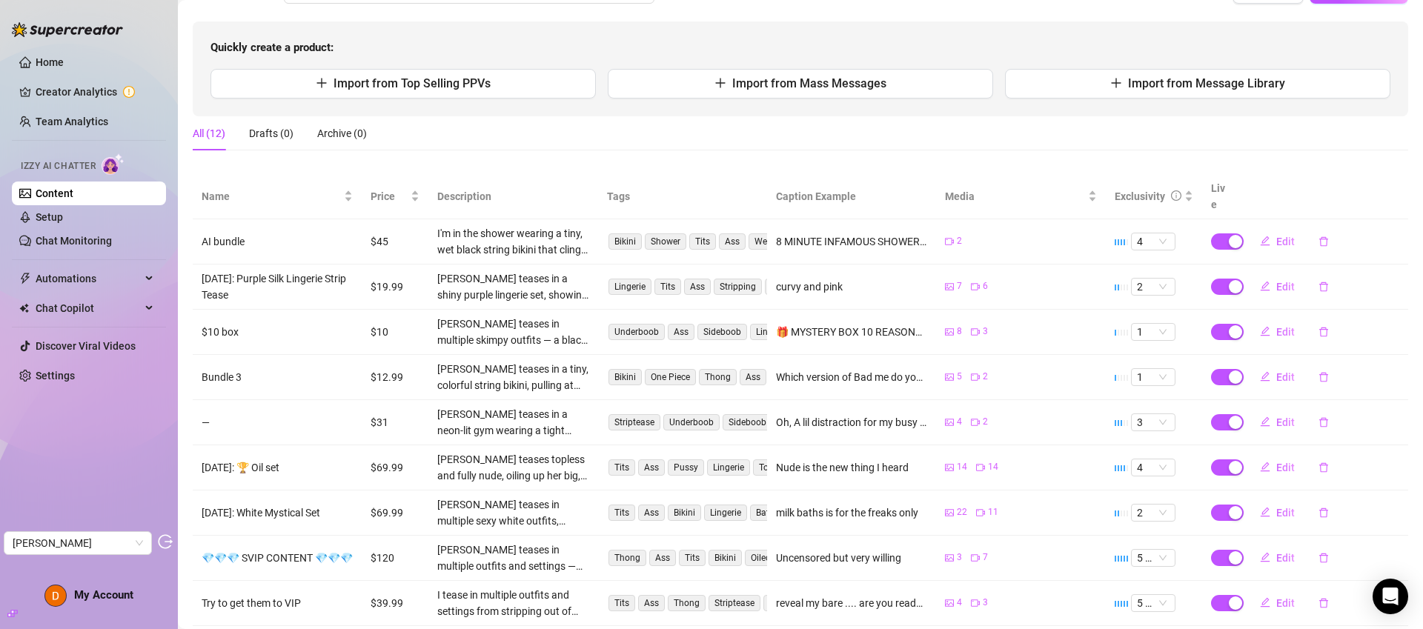
scroll to position [243, 0]
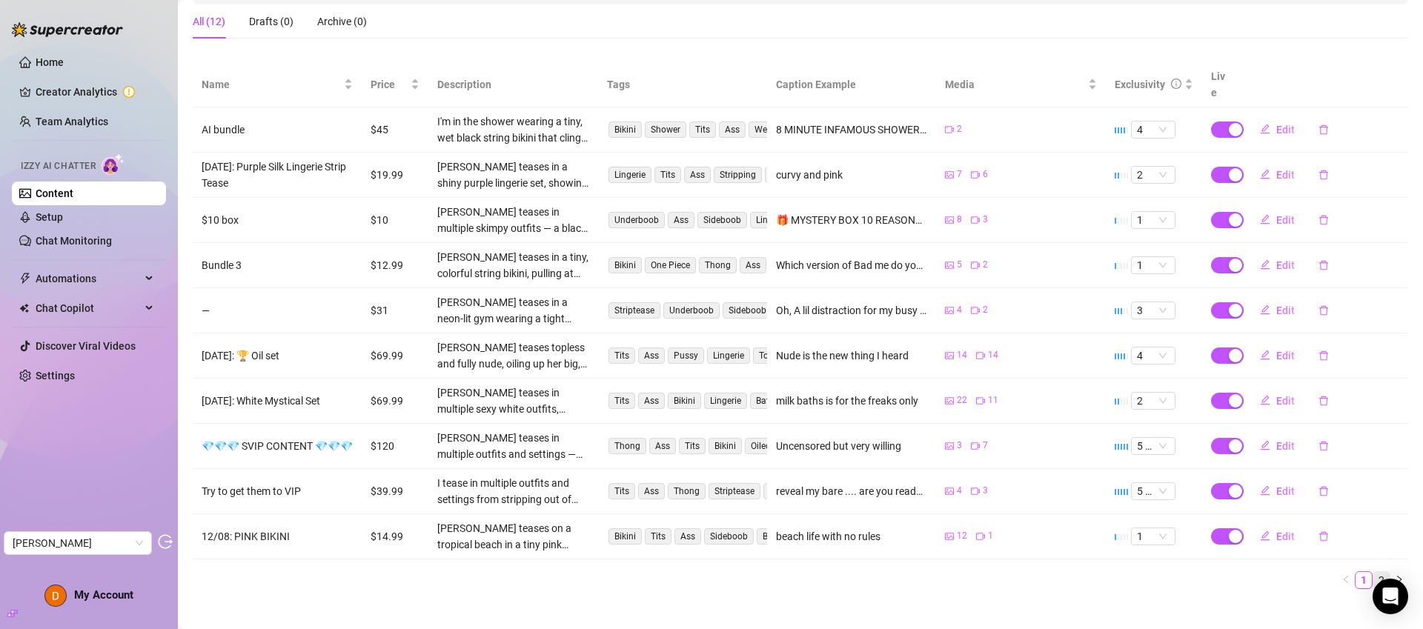
click at [1373, 572] on link "2" at bounding box center [1381, 580] width 16 height 16
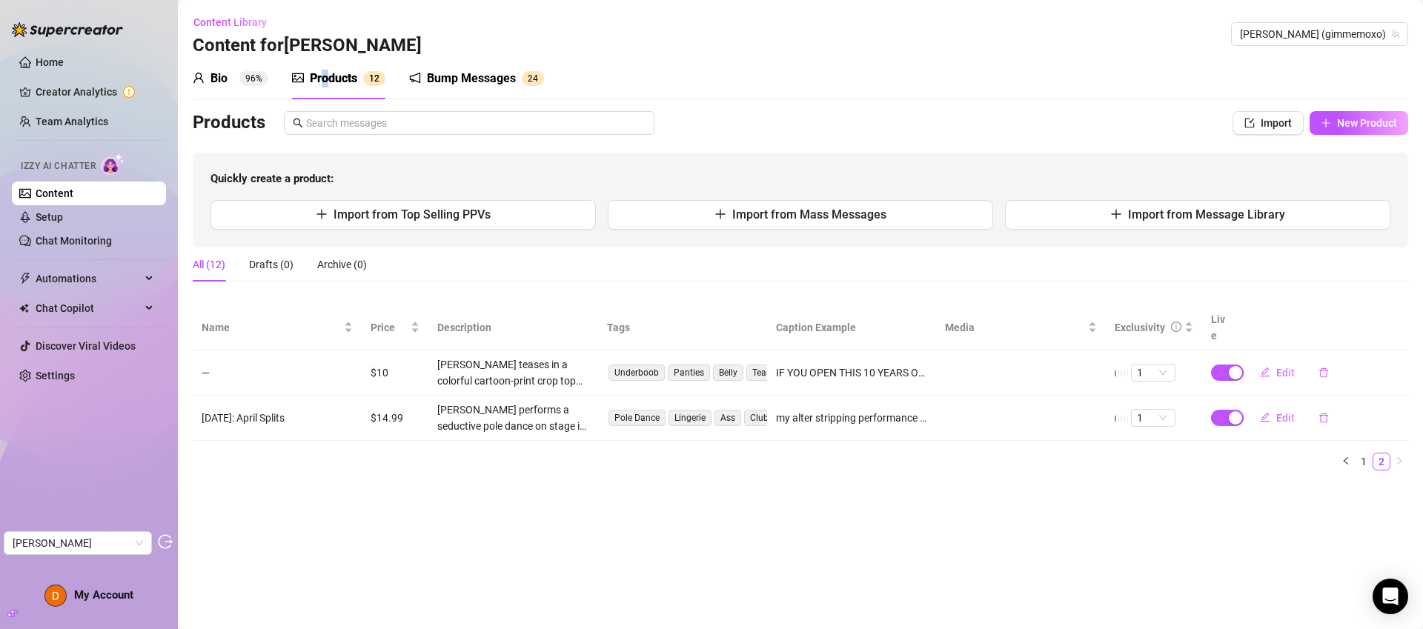
scroll to position [0, 0]
click at [1361, 453] on link "1" at bounding box center [1363, 461] width 16 height 16
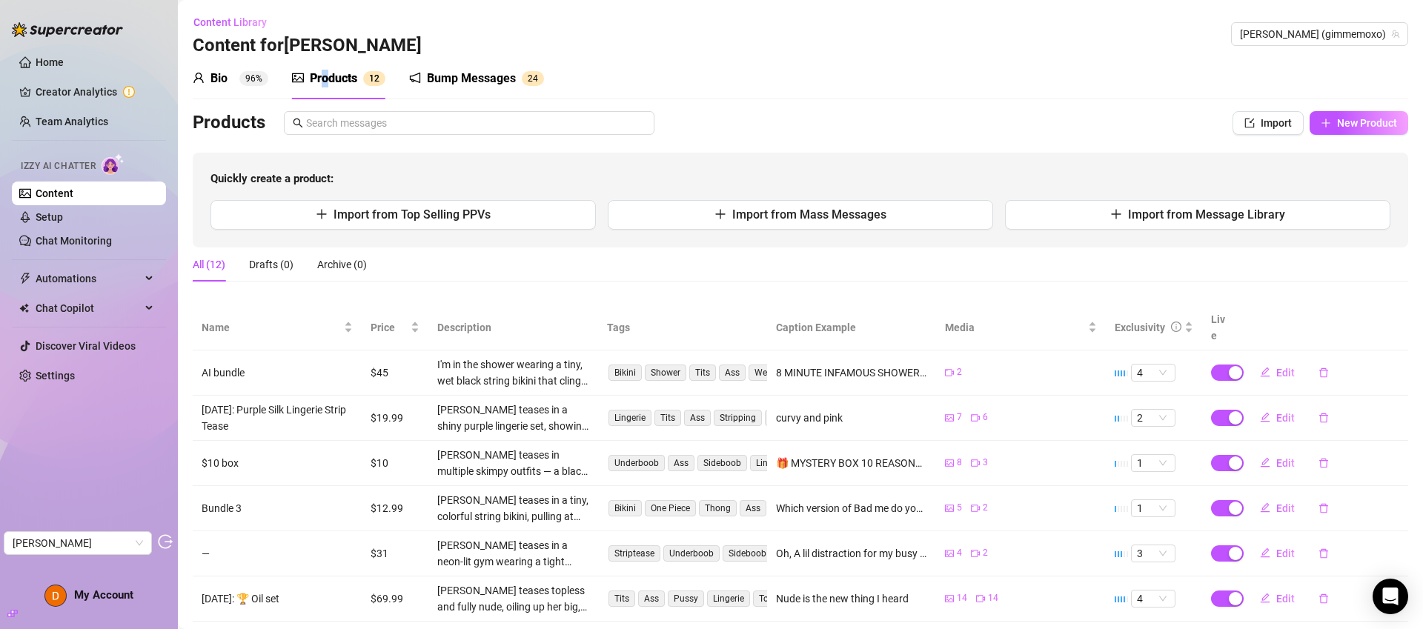
scroll to position [243, 0]
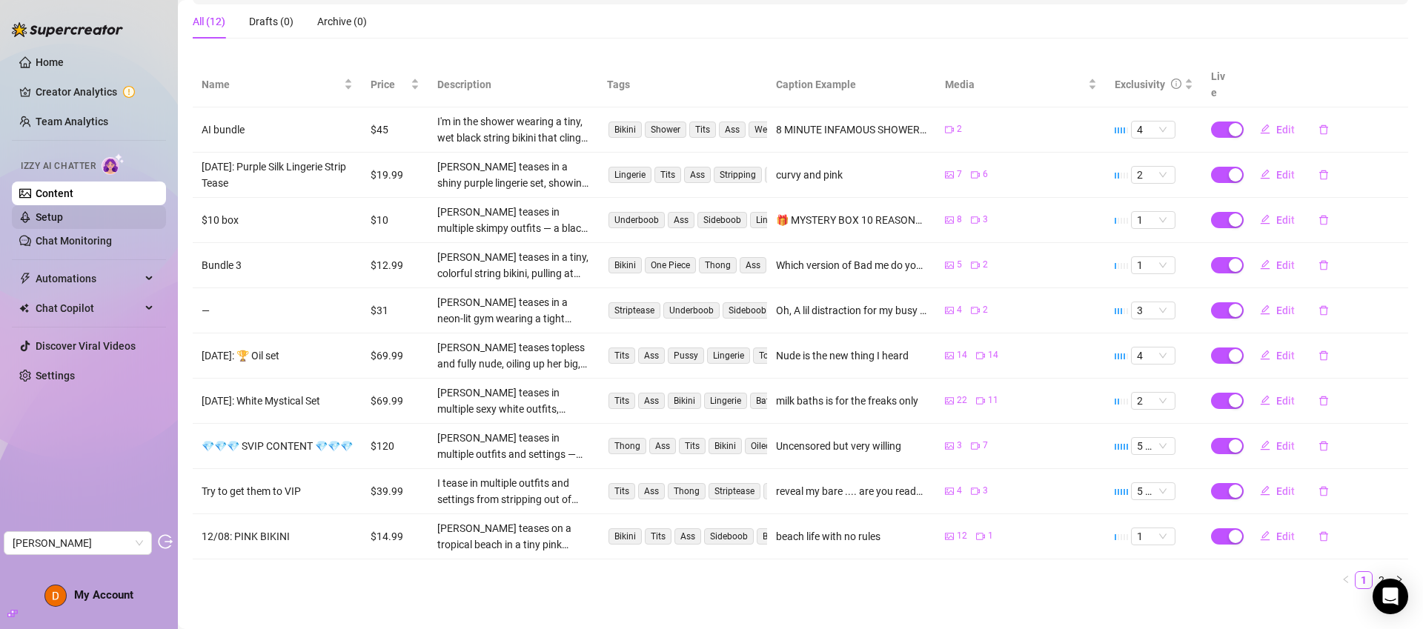
click at [63, 219] on link "Setup" at bounding box center [49, 217] width 27 height 12
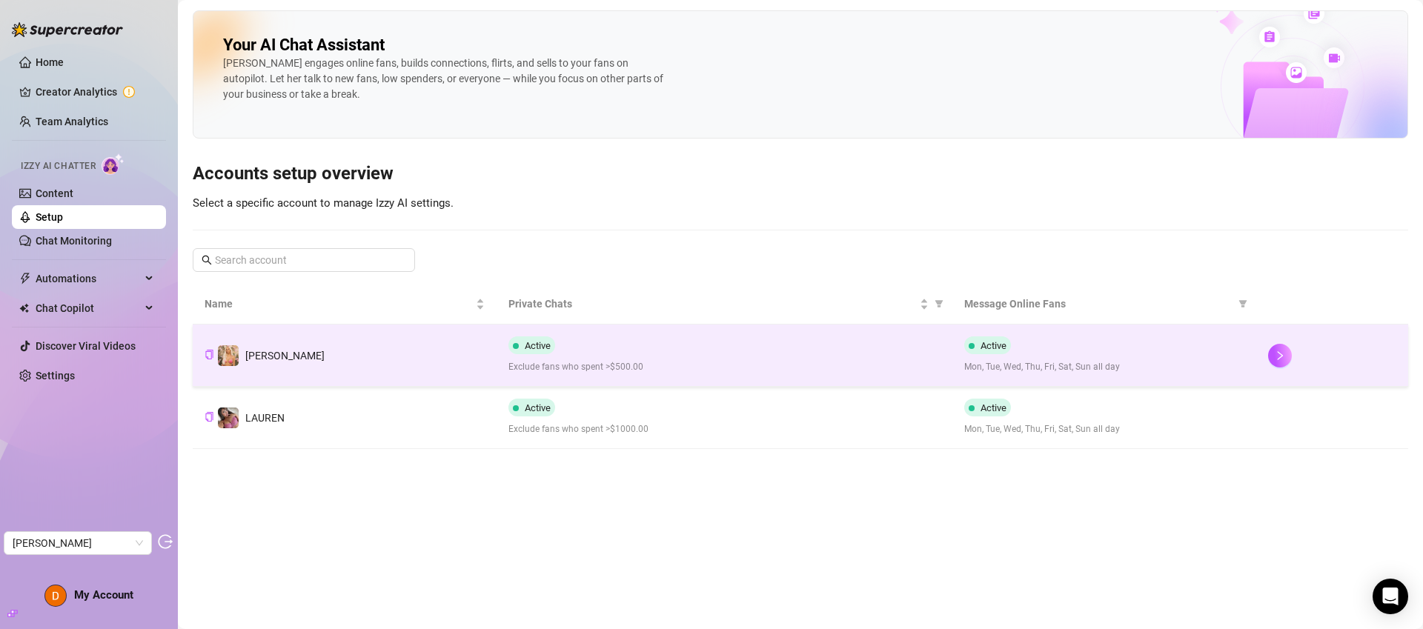
click at [763, 348] on div "Active Exclude fans who spent >$500.00" at bounding box center [724, 355] width 432 height 38
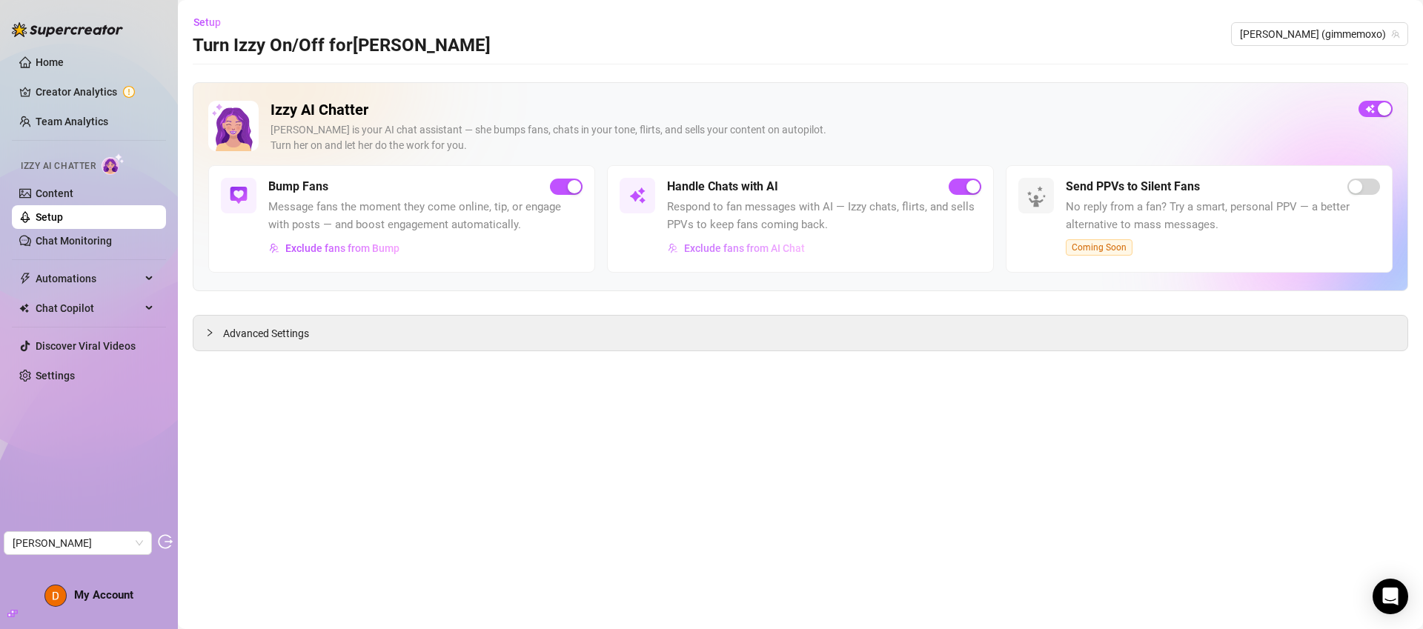
click at [784, 243] on span "Exclude fans from AI Chat" at bounding box center [744, 248] width 121 height 12
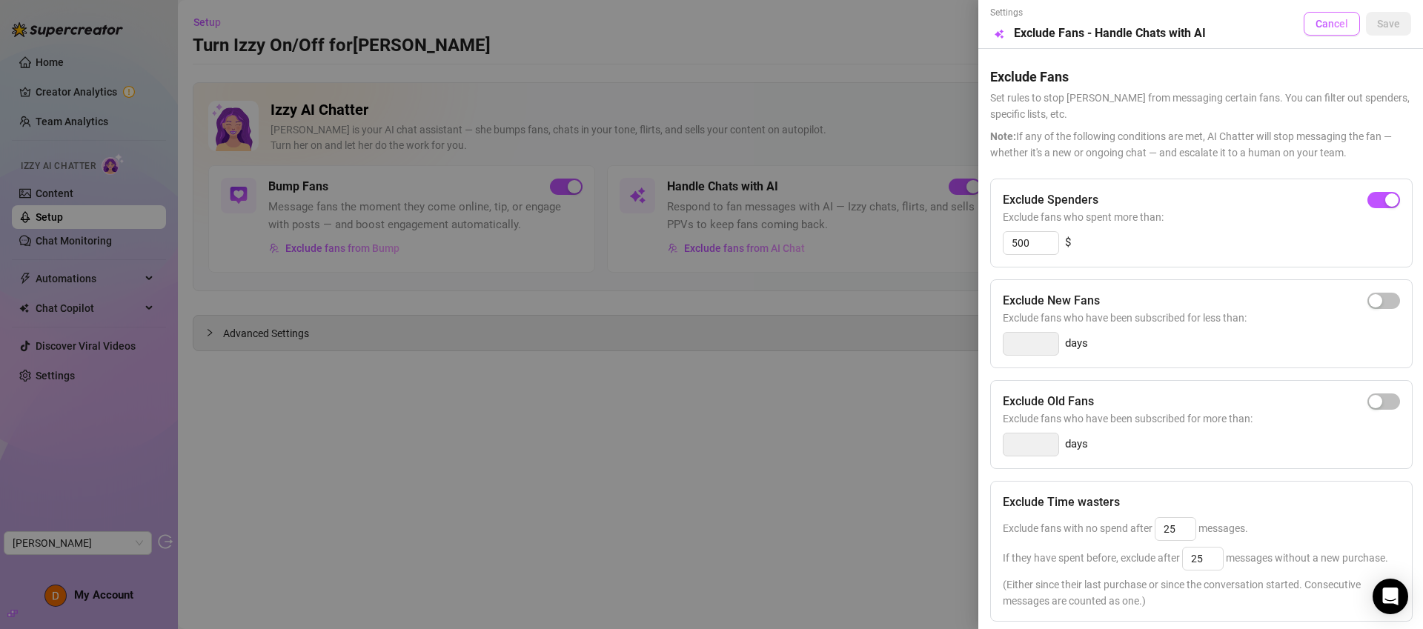
click at [1324, 34] on button "Cancel" at bounding box center [1331, 24] width 56 height 24
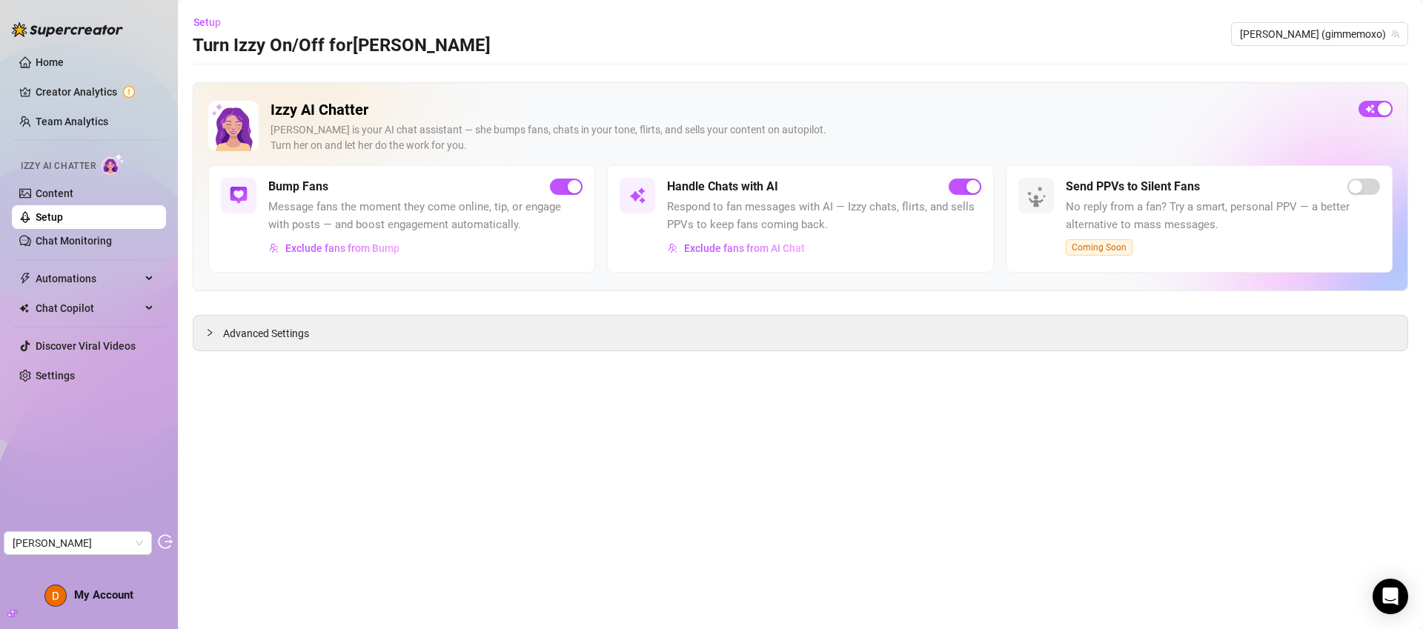
click at [63, 221] on link "Setup" at bounding box center [49, 217] width 27 height 12
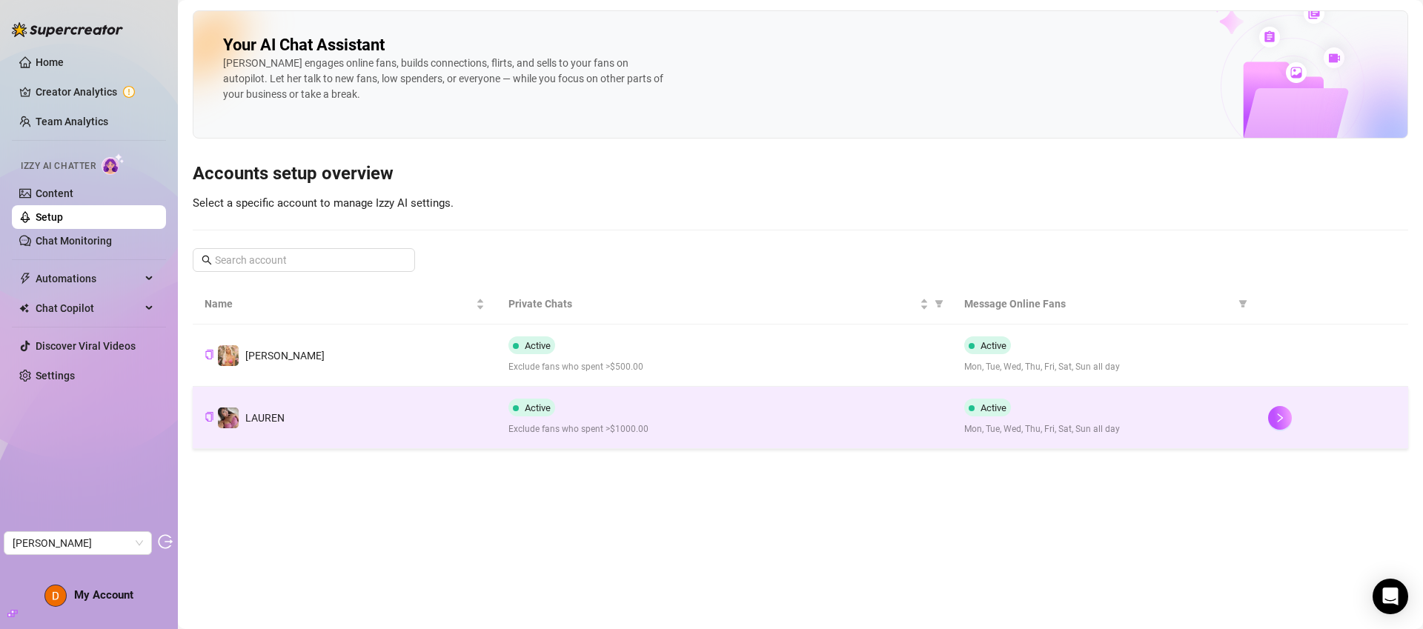
click at [811, 440] on td "Active Exclude fans who spent >$1000.00" at bounding box center [724, 418] width 456 height 62
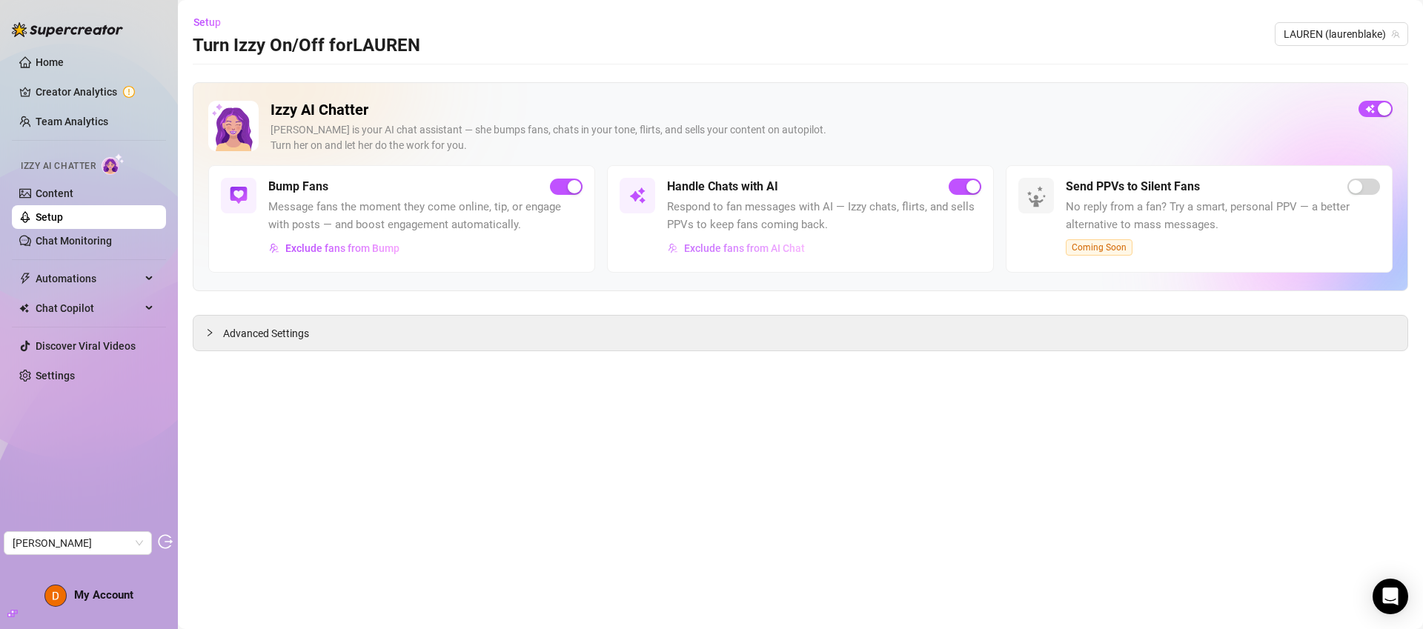
click at [718, 252] on span "Exclude fans from AI Chat" at bounding box center [744, 248] width 121 height 12
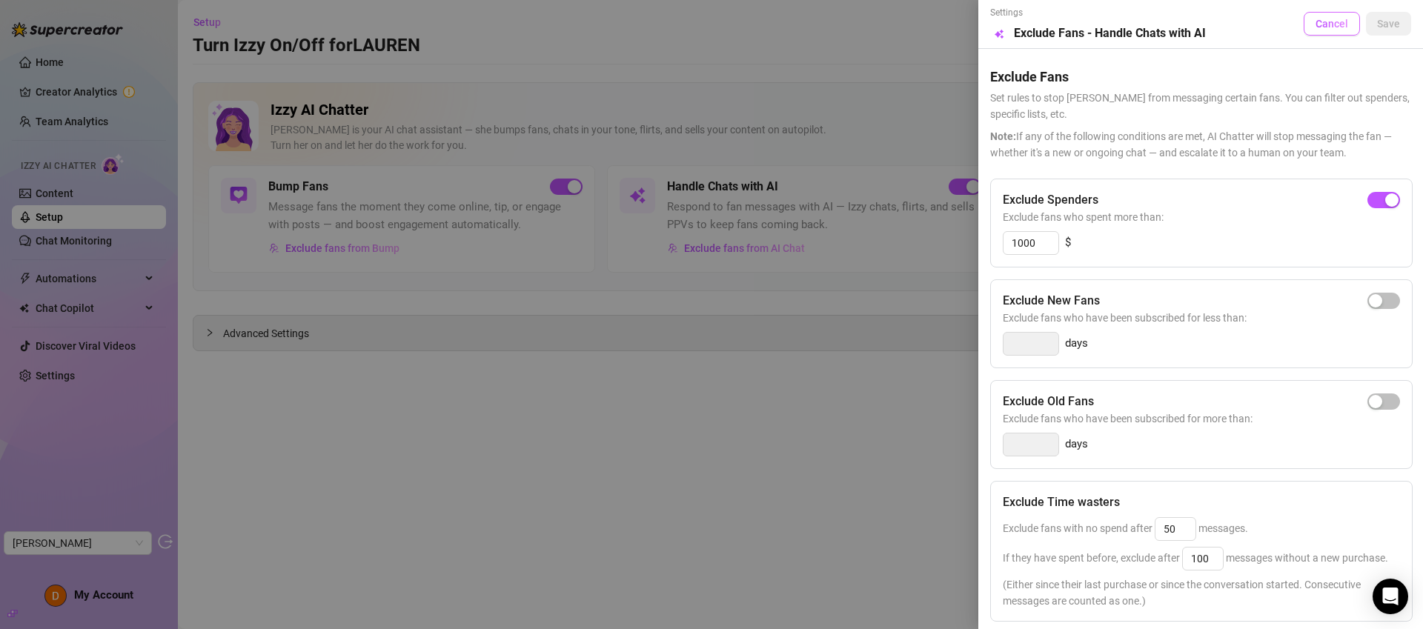
click at [1340, 20] on button "Cancel" at bounding box center [1331, 24] width 56 height 24
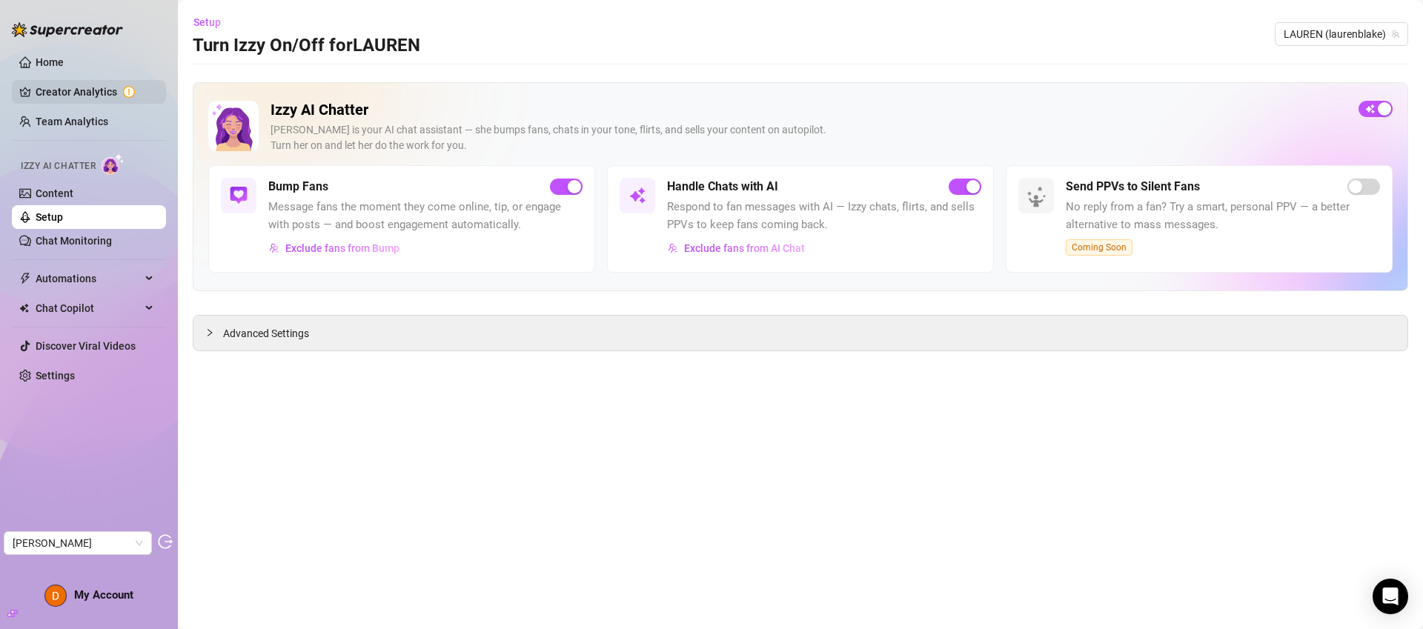
click at [64, 96] on link "Creator Analytics" at bounding box center [95, 92] width 119 height 24
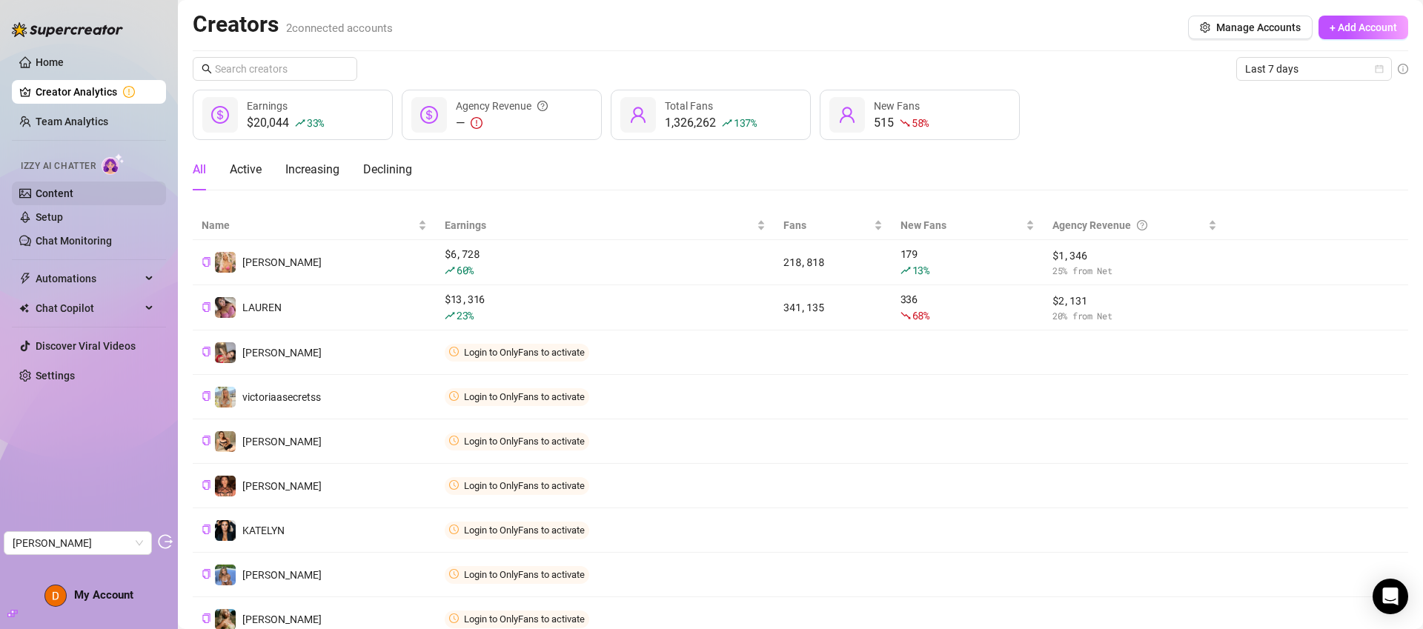
click at [73, 196] on link "Content" at bounding box center [55, 193] width 38 height 12
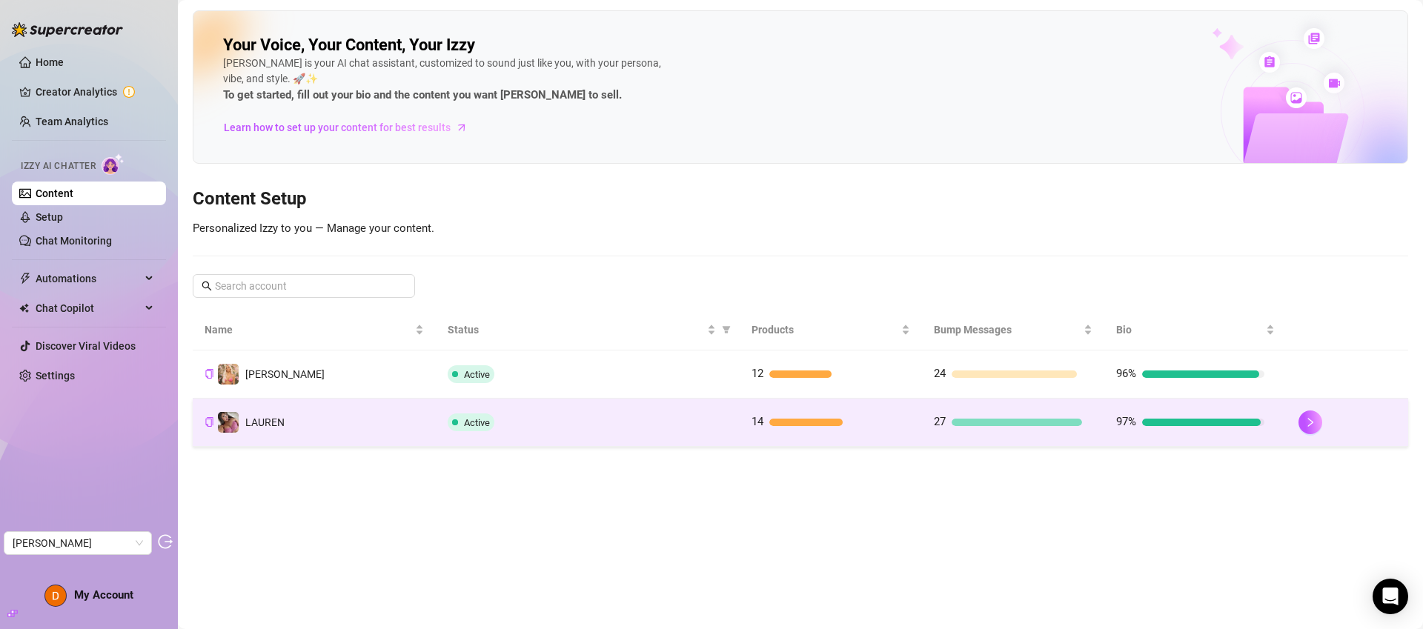
click at [670, 437] on td "Active" at bounding box center [588, 423] width 304 height 48
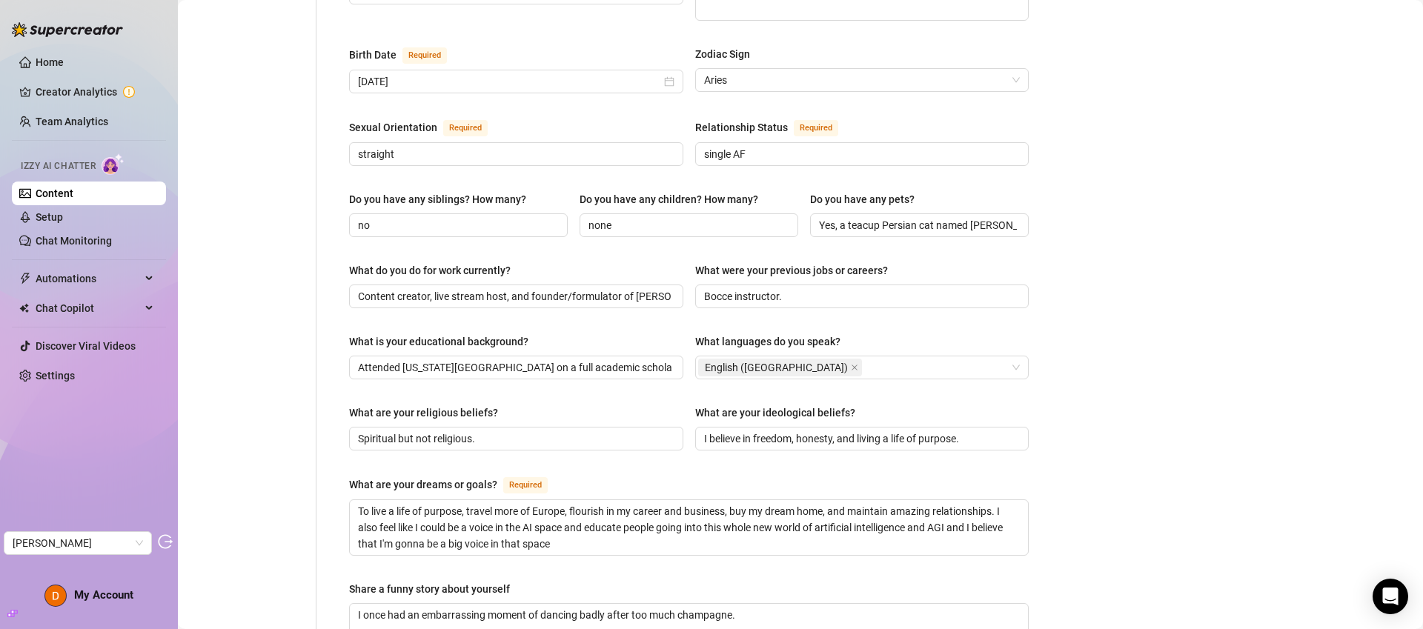
scroll to position [52, 0]
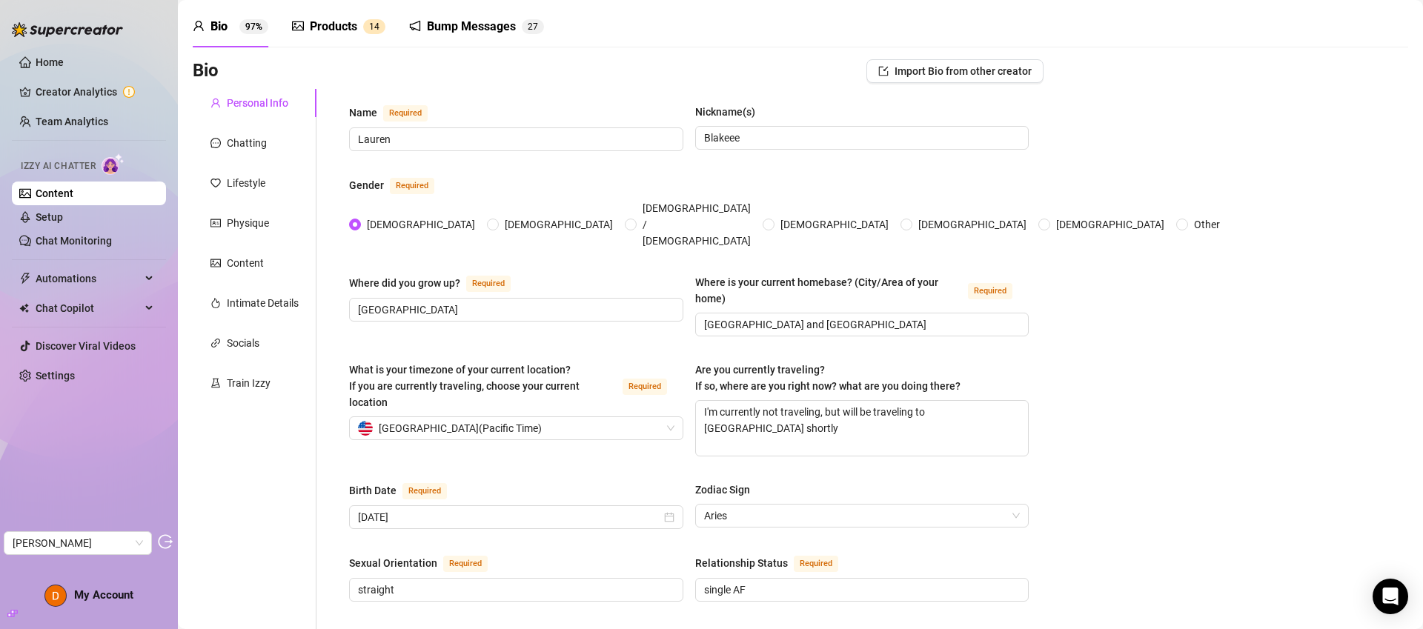
click at [459, 32] on div "Bump Messages" at bounding box center [471, 27] width 89 height 18
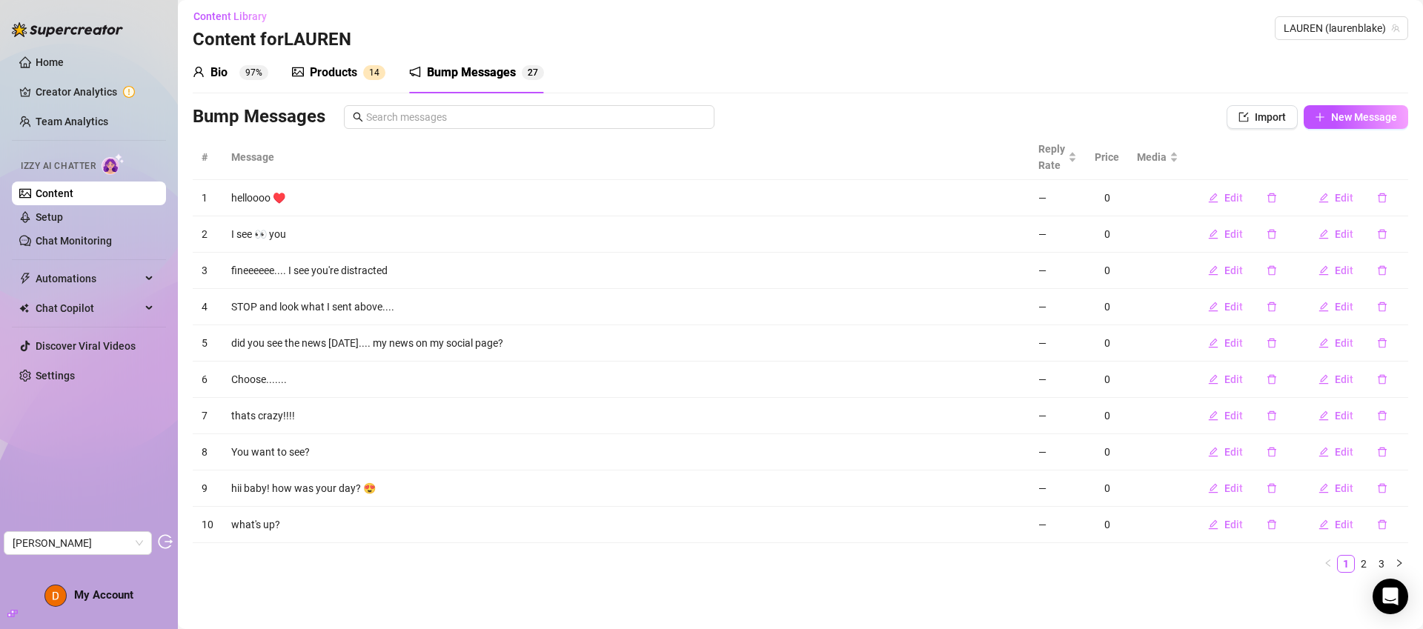
scroll to position [6, 0]
click at [1355, 562] on link "2" at bounding box center [1363, 564] width 16 height 16
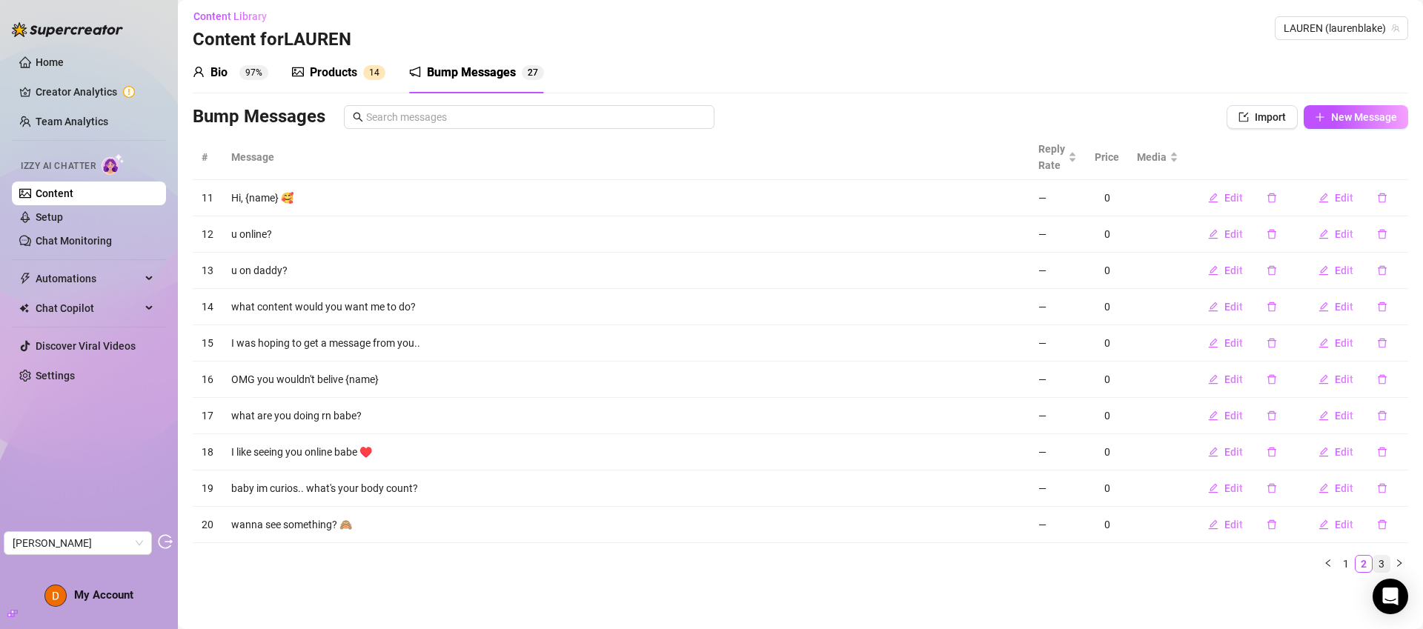
click at [1373, 562] on link "3" at bounding box center [1381, 564] width 16 height 16
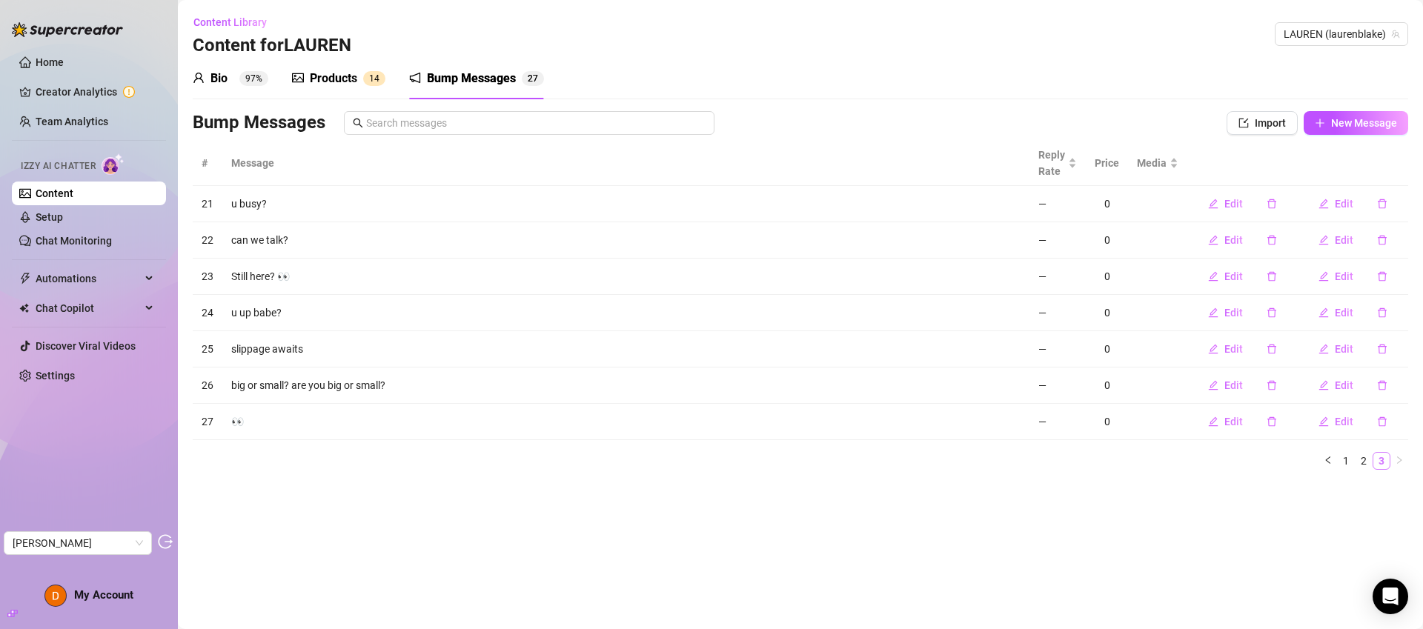
scroll to position [0, 0]
click at [1349, 462] on link "1" at bounding box center [1345, 461] width 16 height 16
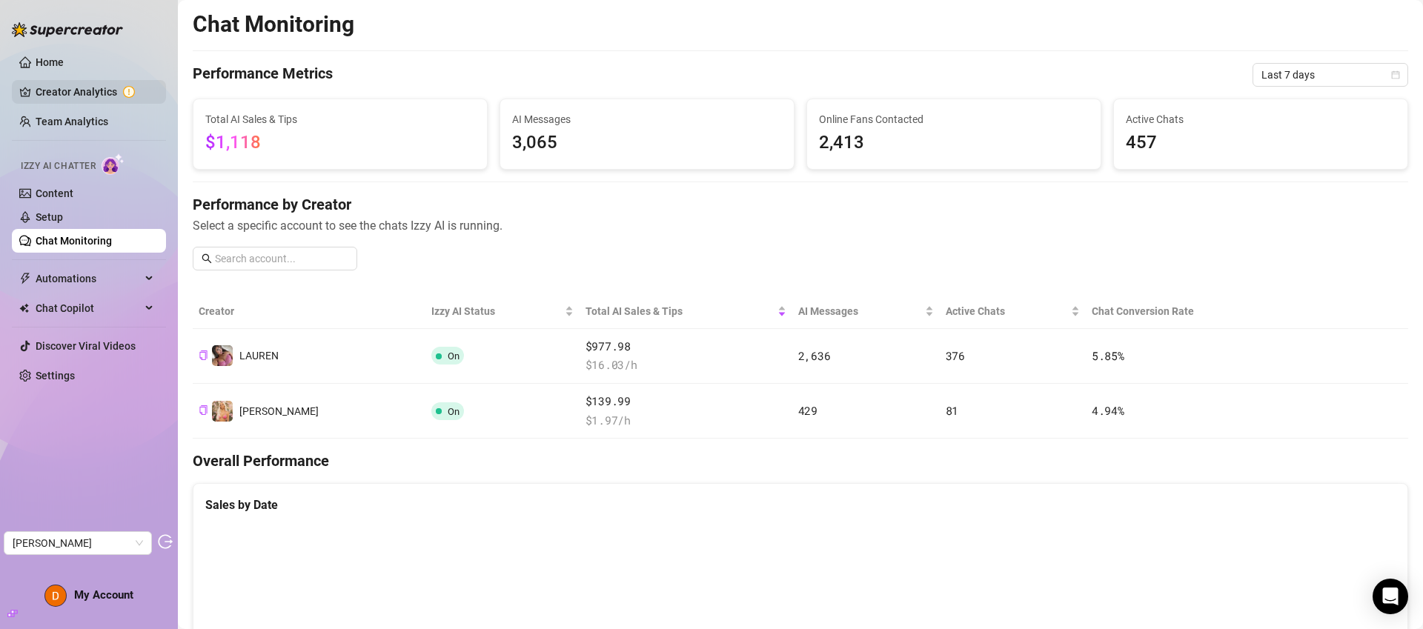
click at [76, 102] on link "Creator Analytics" at bounding box center [95, 92] width 119 height 24
